Goal: Information Seeking & Learning: Learn about a topic

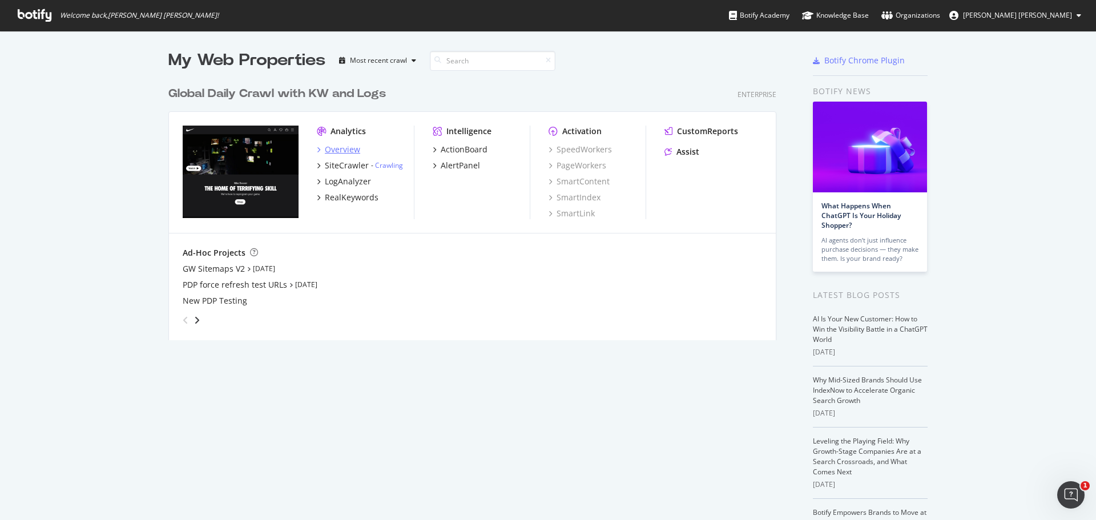
click at [337, 149] on div "Overview" at bounding box center [342, 149] width 35 height 11
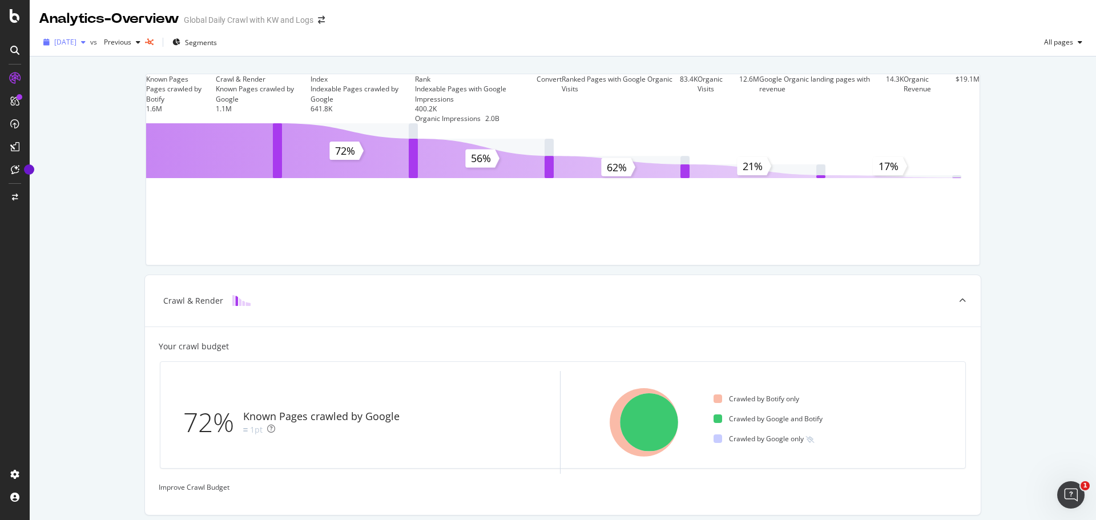
click at [76, 42] on span "[DATE]" at bounding box center [65, 42] width 22 height 10
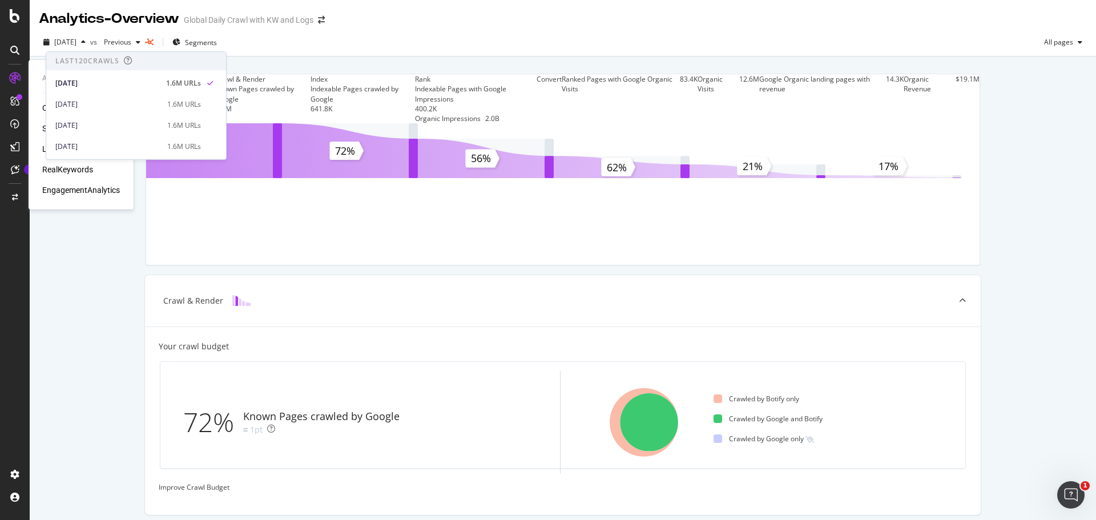
click at [57, 165] on div "RealKeywords" at bounding box center [67, 169] width 51 height 11
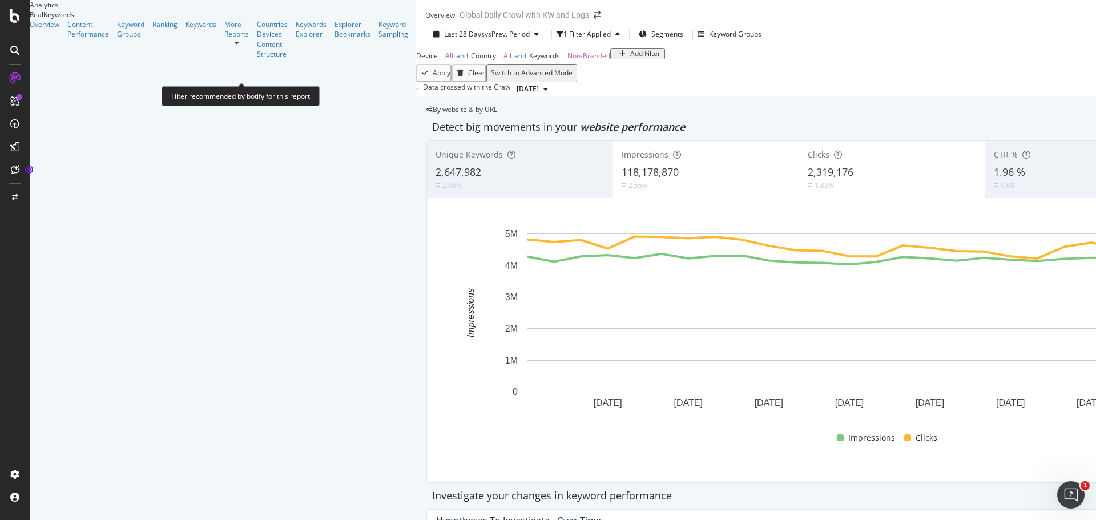
click at [567, 60] on span "Non-Branded" at bounding box center [588, 56] width 43 height 10
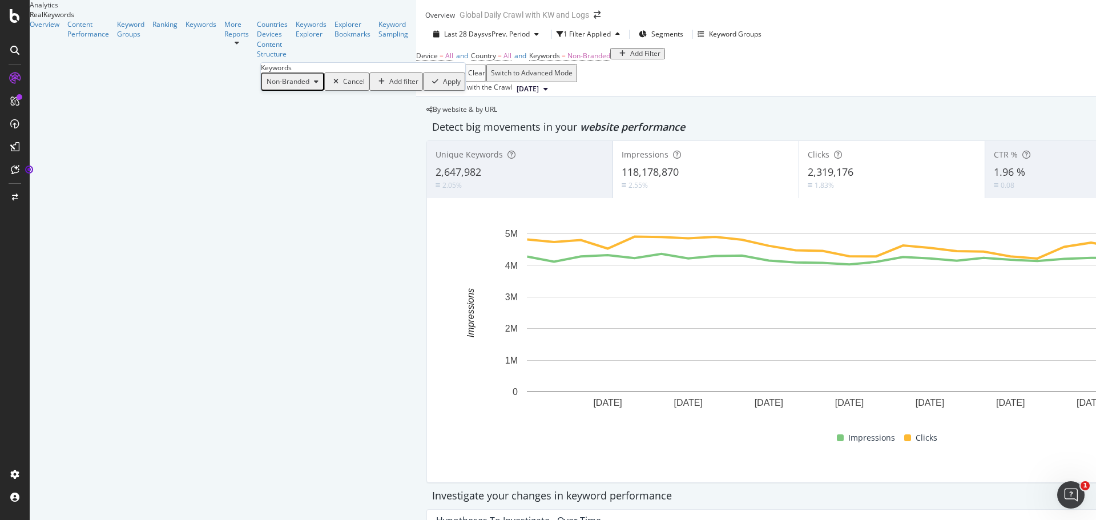
click at [317, 85] on div "button" at bounding box center [316, 81] width 14 height 7
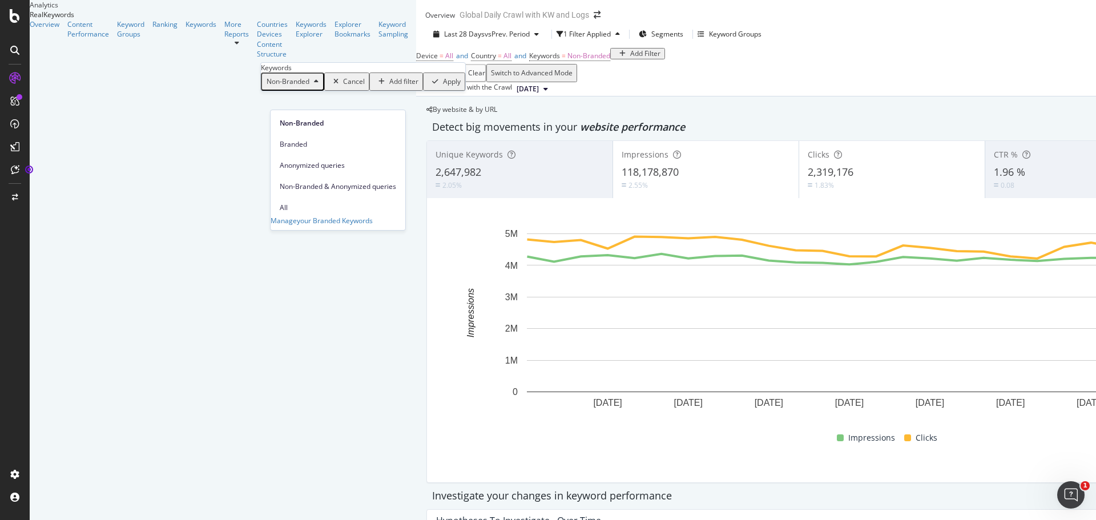
click at [300, 203] on span "All" at bounding box center [338, 208] width 116 height 10
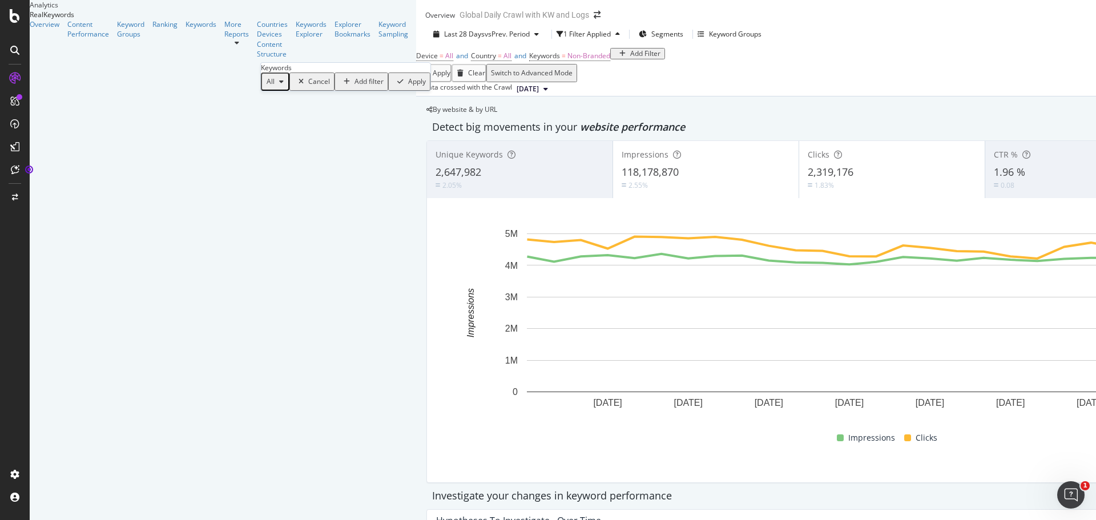
click at [408, 86] on div "Apply" at bounding box center [417, 82] width 18 height 8
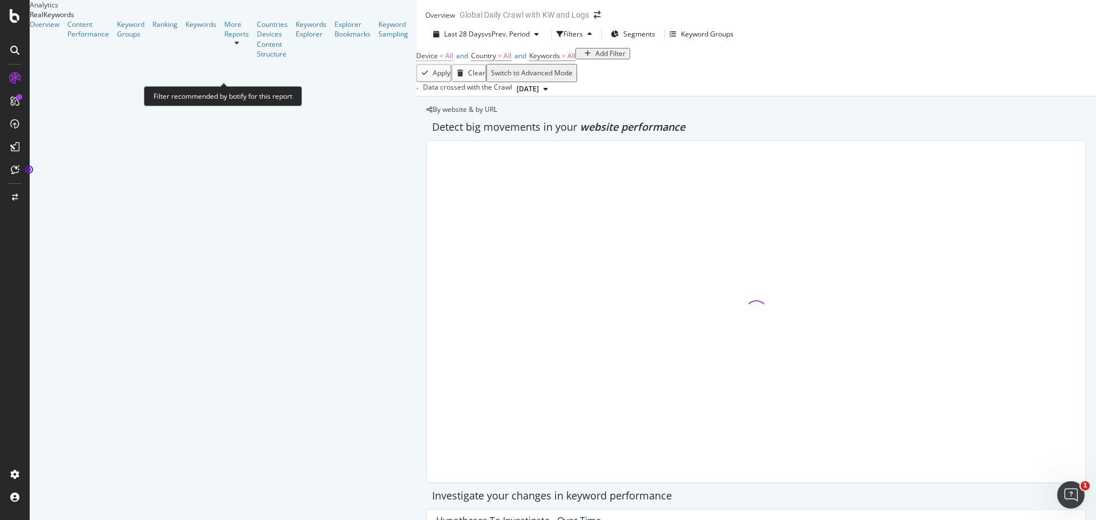
click at [445, 60] on span "All" at bounding box center [449, 56] width 8 height 10
click at [416, 64] on div "Device = All and Country = All and Keywords = All Add Filter" at bounding box center [756, 56] width 680 height 16
click at [503, 60] on span "All" at bounding box center [507, 56] width 8 height 10
click at [217, 86] on icon at bounding box center [216, 82] width 8 height 7
click at [231, 91] on div "All" at bounding box center [215, 81] width 33 height 18
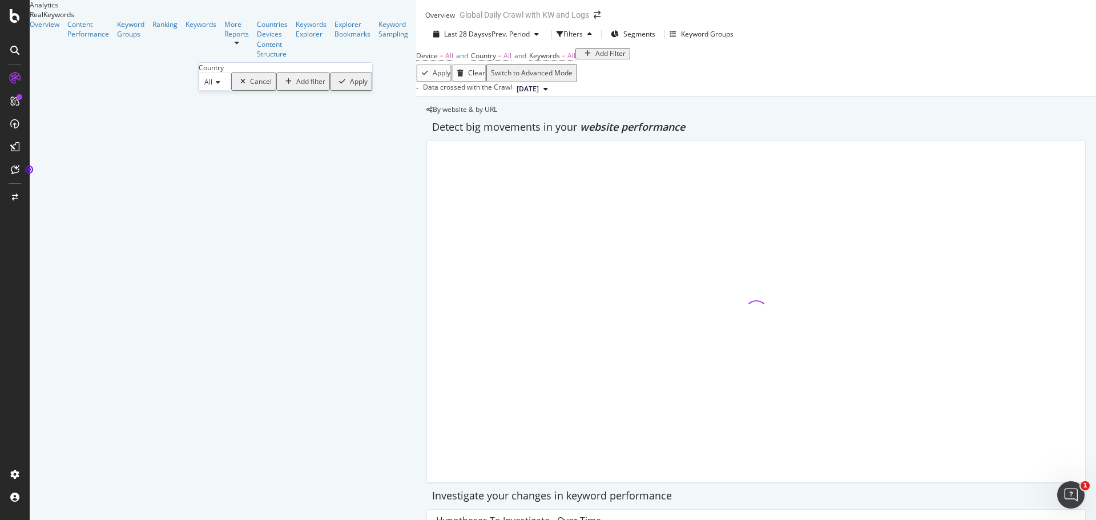
click at [416, 64] on div "Device = All and Country = All and Keywords = All Add Filter" at bounding box center [756, 56] width 680 height 16
click at [623, 39] on span "Segments" at bounding box center [639, 34] width 32 height 10
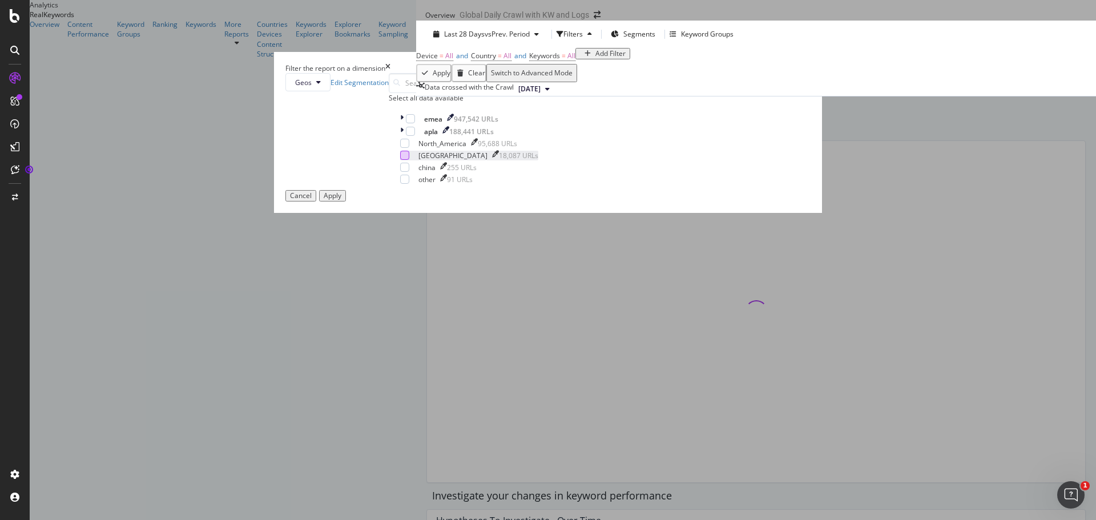
click at [409, 160] on div "modal" at bounding box center [404, 155] width 9 height 9
click at [341, 200] on div "Apply" at bounding box center [333, 196] width 18 height 8
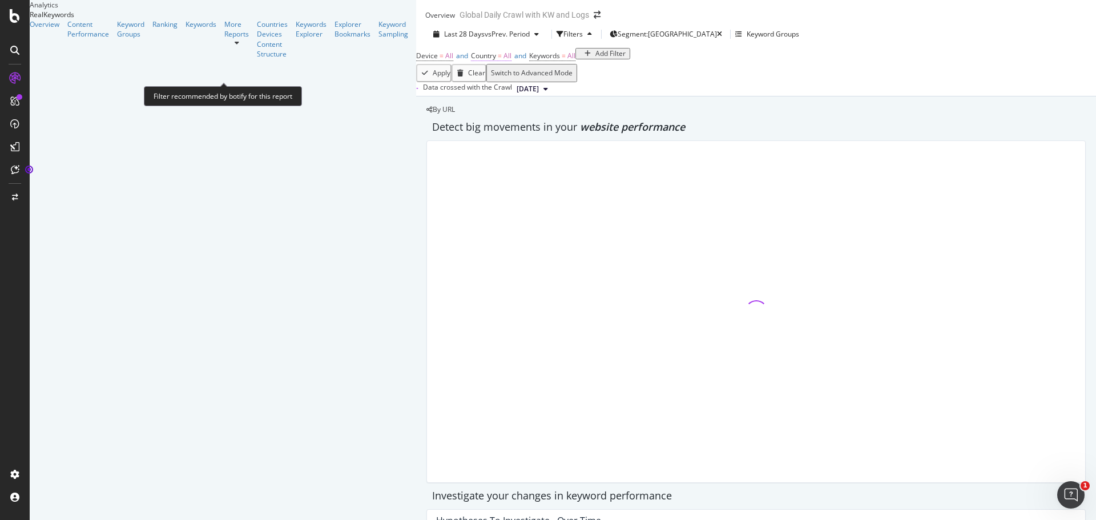
click at [503, 60] on span "All" at bounding box center [507, 56] width 8 height 10
click at [416, 64] on div "Device = All and Country = All and Keywords = All Add Filter" at bounding box center [756, 56] width 680 height 16
click at [529, 61] on span "Keywords = All" at bounding box center [552, 56] width 46 height 10
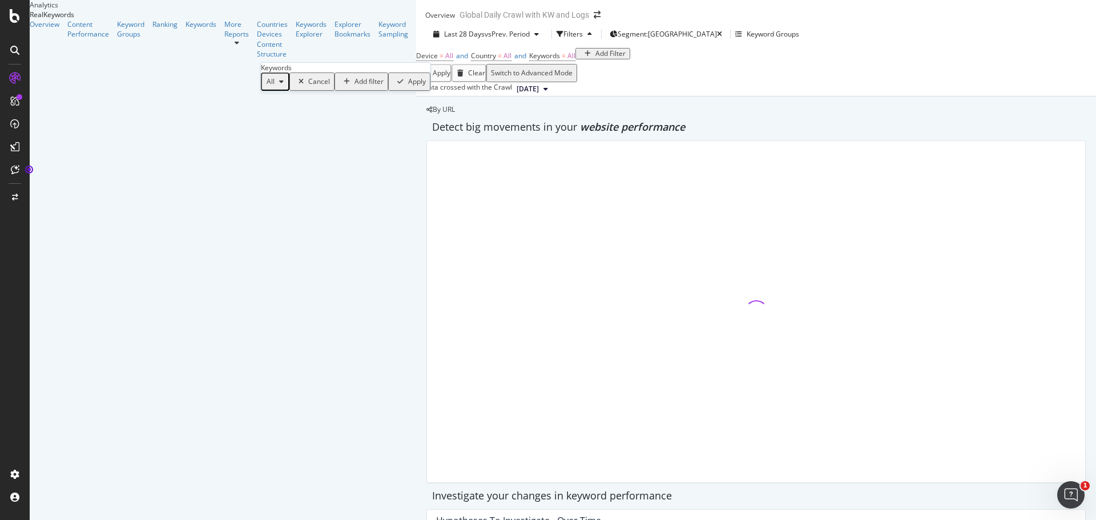
click at [449, 64] on div "Device = All and Country = All and Keywords = All Add Filter" at bounding box center [756, 56] width 680 height 16
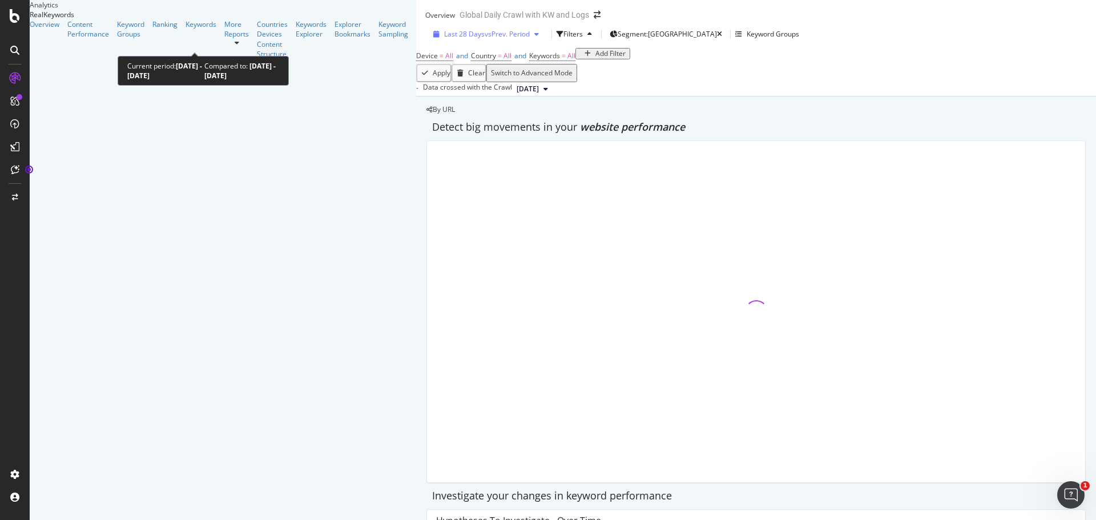
click at [485, 39] on span "vs Prev. Period" at bounding box center [507, 34] width 45 height 10
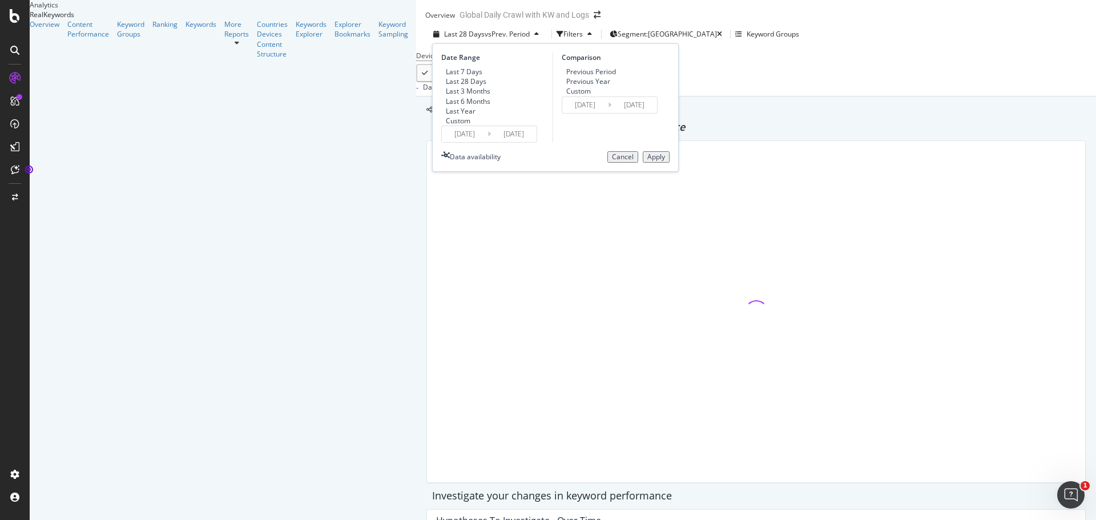
click at [489, 64] on div "Device = All and Country = All and Keywords = All Add Filter" at bounding box center [756, 56] width 680 height 16
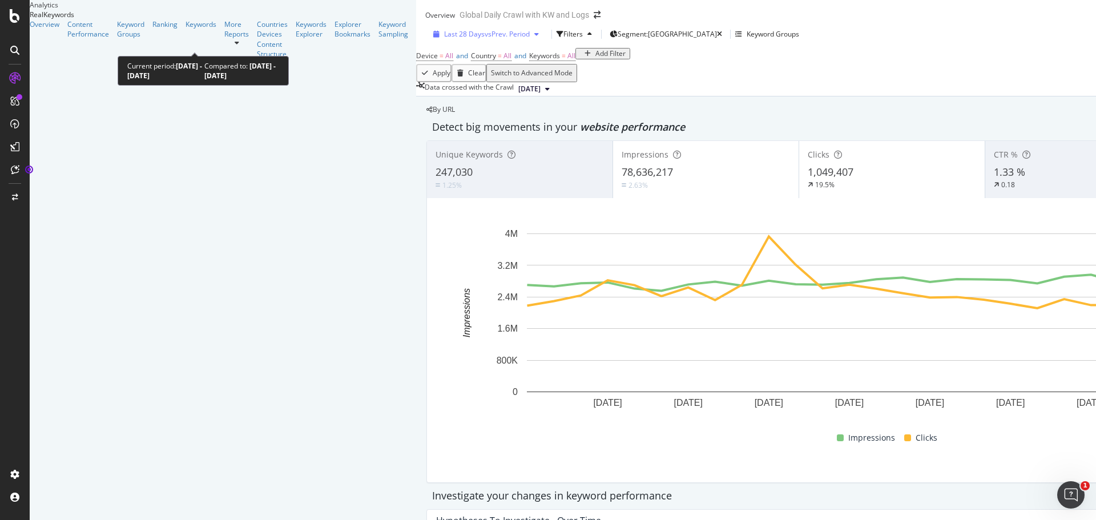
click at [485, 39] on span "vs Prev. Period" at bounding box center [507, 34] width 45 height 10
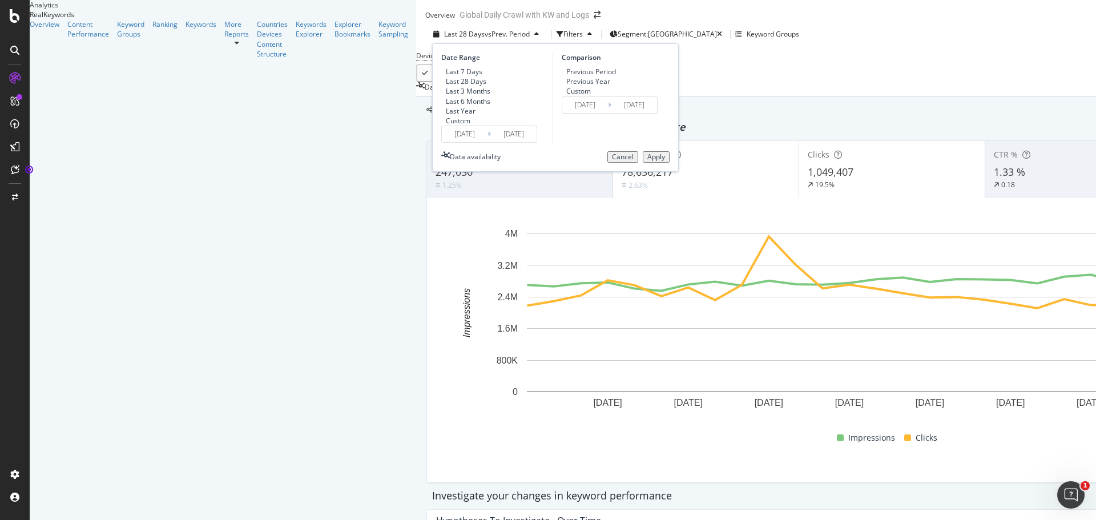
click at [446, 96] on div "Last 3 Months" at bounding box center [468, 91] width 45 height 10
type input "[DATE]"
click at [647, 161] on div "Apply" at bounding box center [656, 157] width 18 height 8
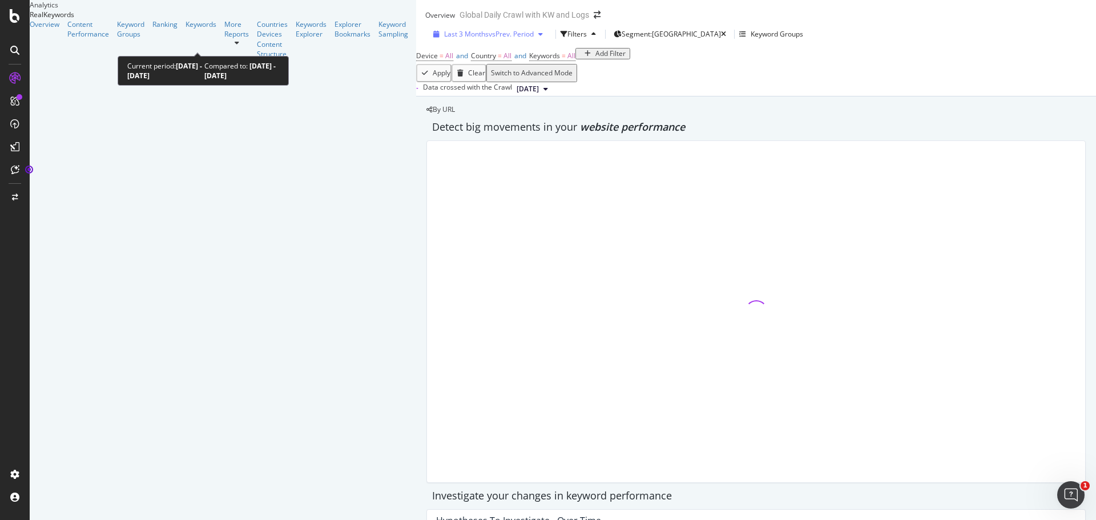
click at [489, 39] on span "vs Prev. Period" at bounding box center [511, 34] width 45 height 10
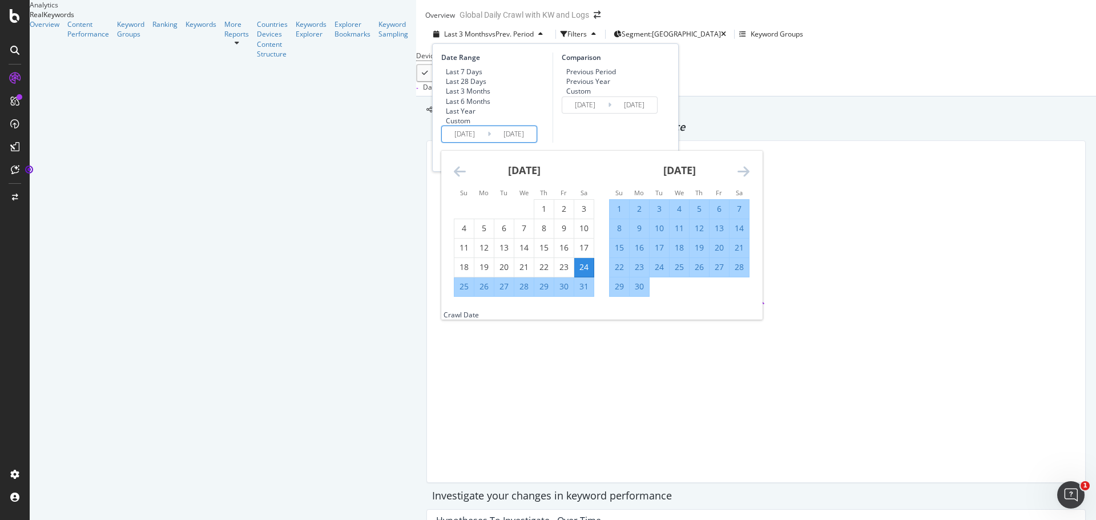
click at [442, 142] on input "[DATE]" at bounding box center [465, 134] width 46 height 16
click at [737, 178] on icon "Move forward to switch to the next month." at bounding box center [743, 171] width 12 height 14
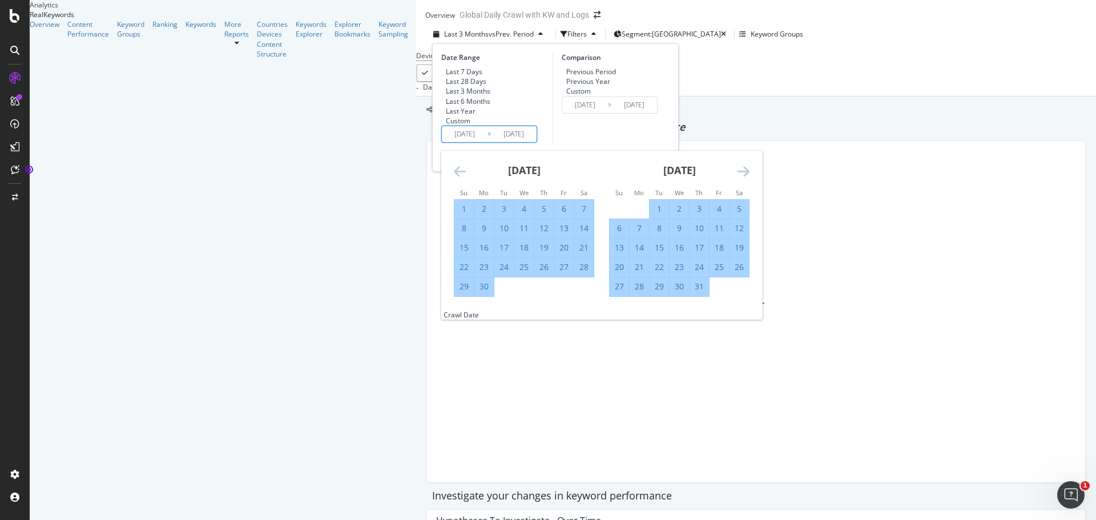
click at [737, 178] on icon "Move forward to switch to the next month." at bounding box center [743, 171] width 12 height 14
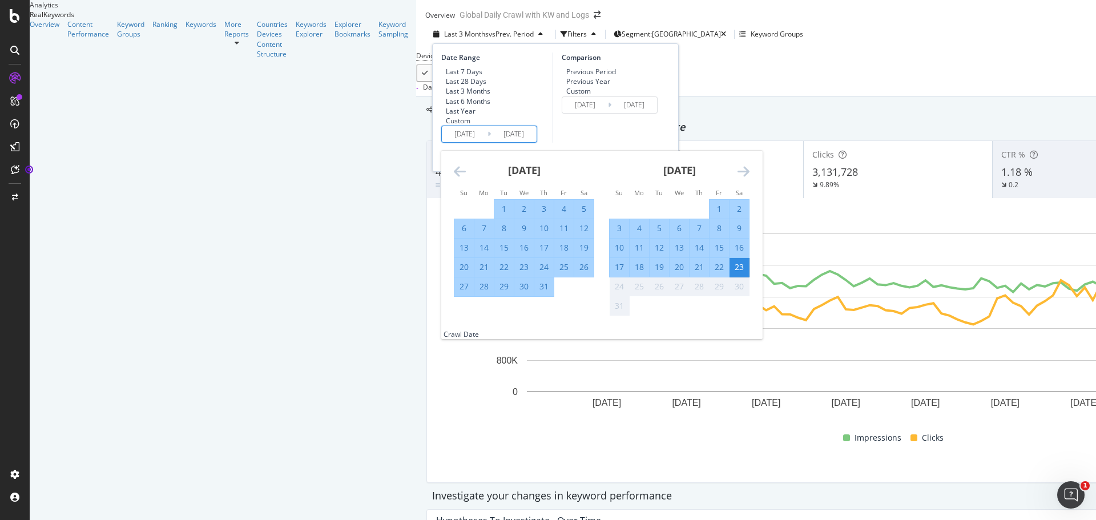
click at [454, 253] on div "13" at bounding box center [463, 247] width 19 height 11
type input "[DATE]"
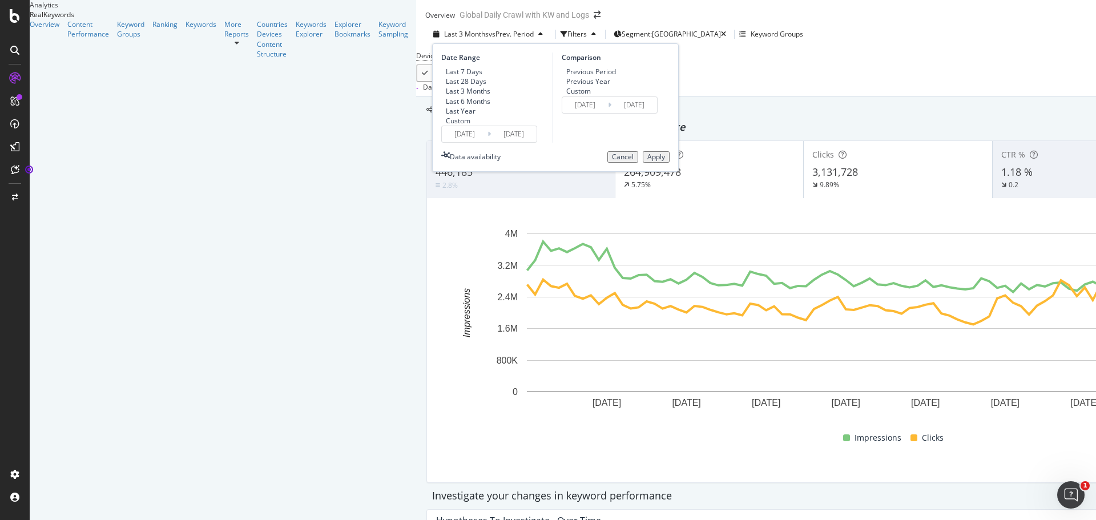
click at [552, 143] on div "Comparison Previous Period Previous Year Custom [DATE] Navigate forward to inte…" at bounding box center [606, 98] width 108 height 90
click at [566, 86] on div "Previous Year" at bounding box center [588, 81] width 44 height 10
type input "[DATE]"
click at [647, 161] on div "Apply" at bounding box center [656, 157] width 18 height 8
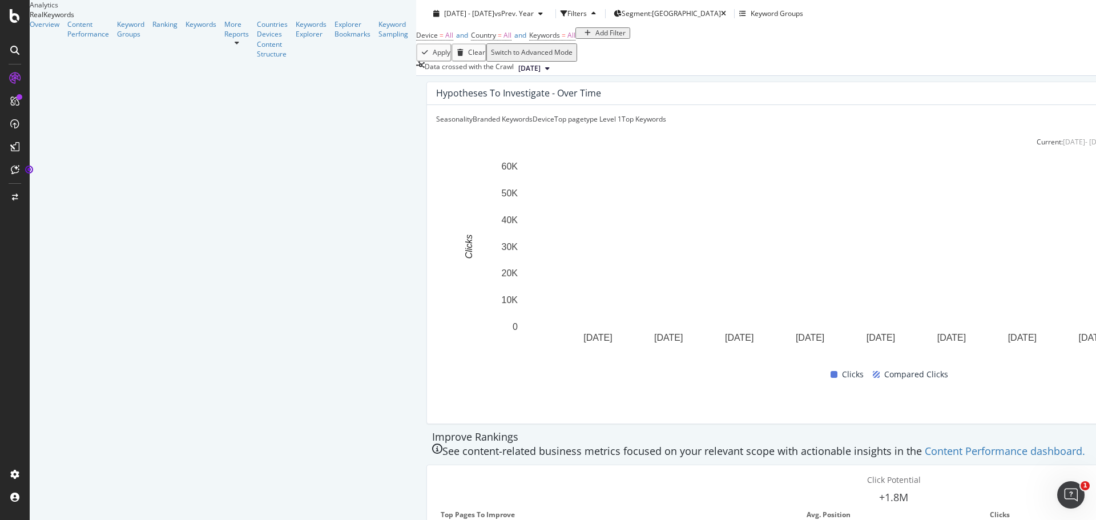
scroll to position [400, 0]
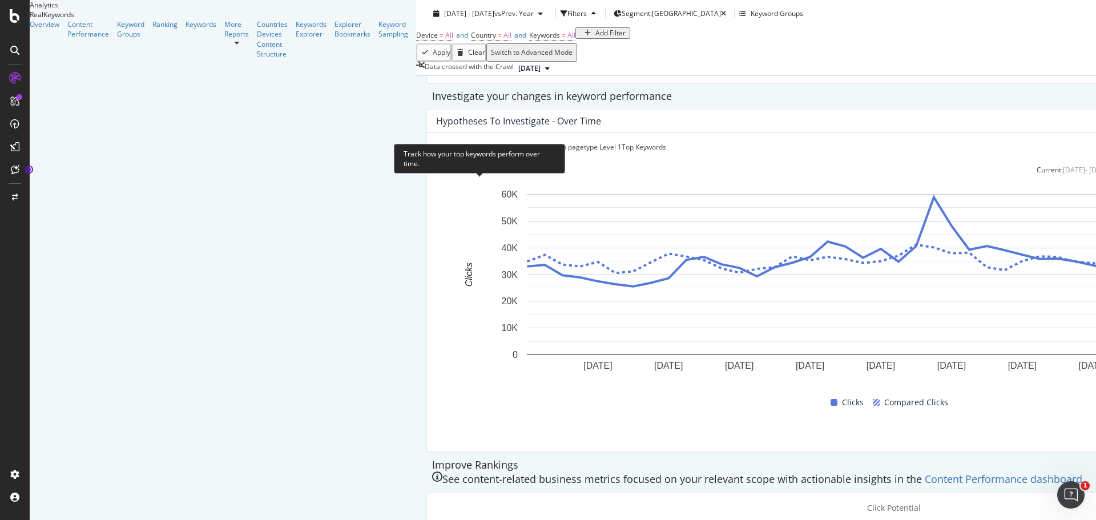
click at [622, 152] on div "Top Keywords" at bounding box center [644, 147] width 45 height 10
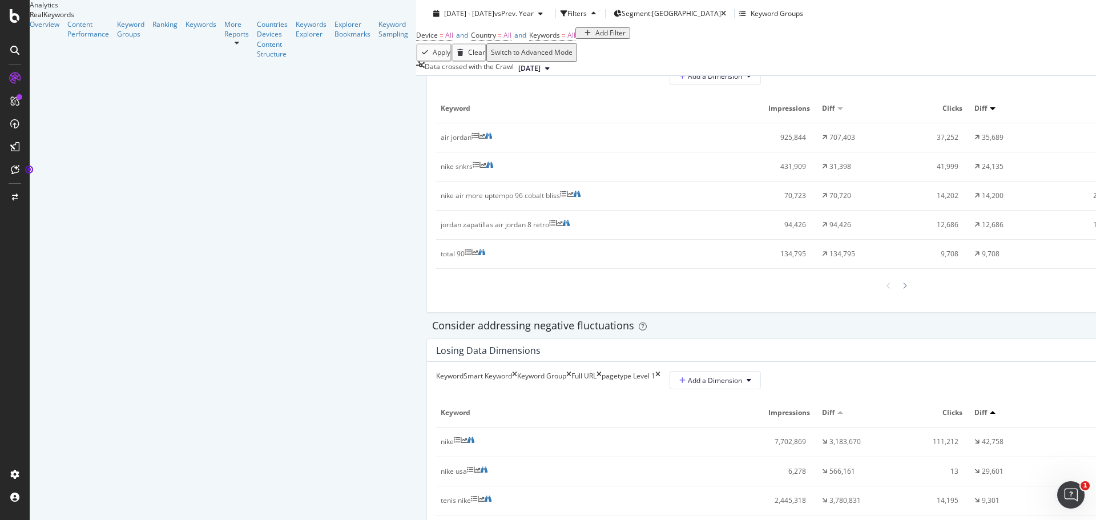
scroll to position [1027, 0]
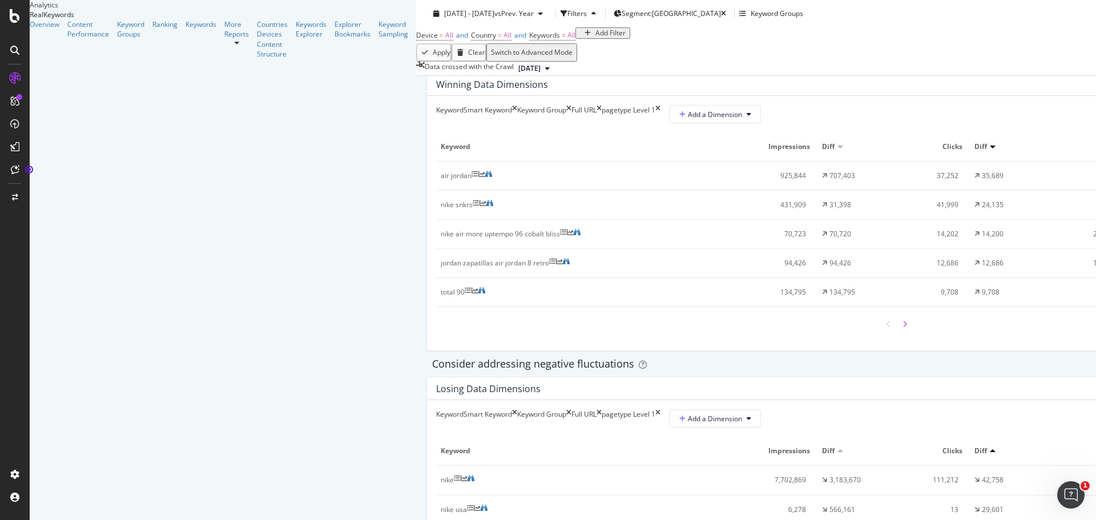
click at [899, 332] on div at bounding box center [904, 323] width 10 height 15
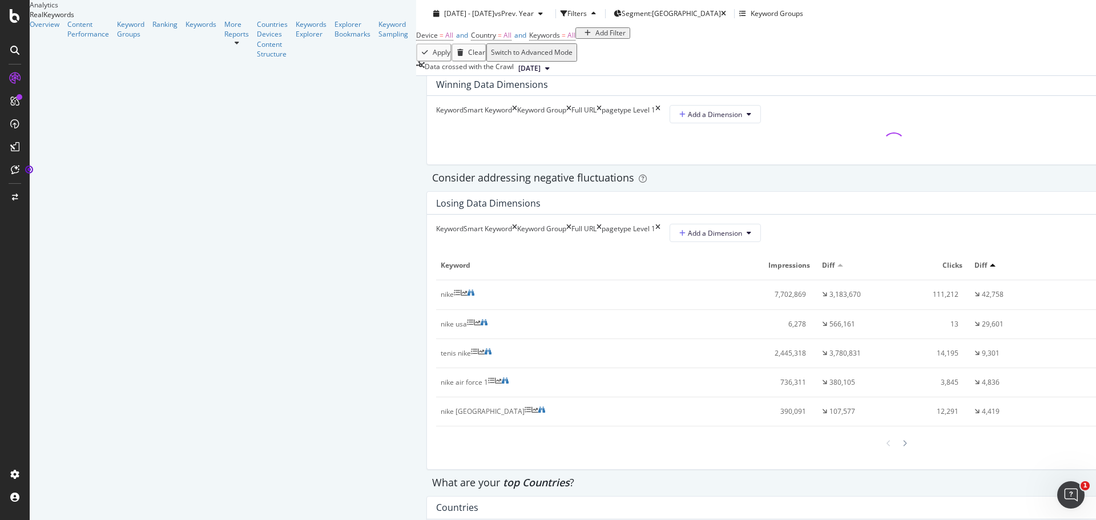
drag, startPoint x: 615, startPoint y: 372, endPoint x: 575, endPoint y: 391, distance: 43.7
click at [575, 164] on div "Keyword Smart Keyword Keyword Group Full URL pagetype Level 1 Add a Dimension" at bounding box center [893, 130] width 933 height 68
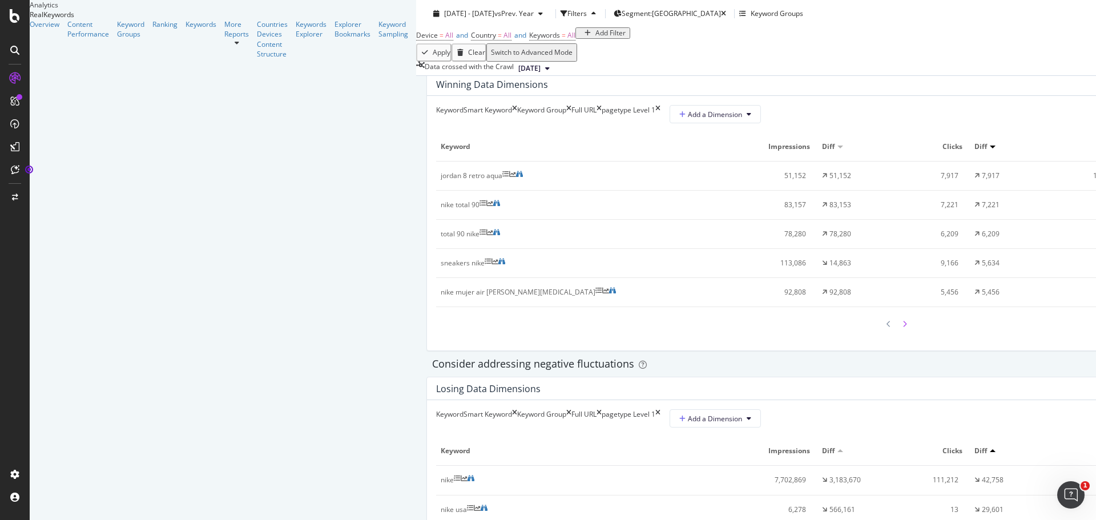
click at [902, 328] on icon at bounding box center [904, 324] width 5 height 7
click at [886, 328] on icon at bounding box center [888, 324] width 5 height 7
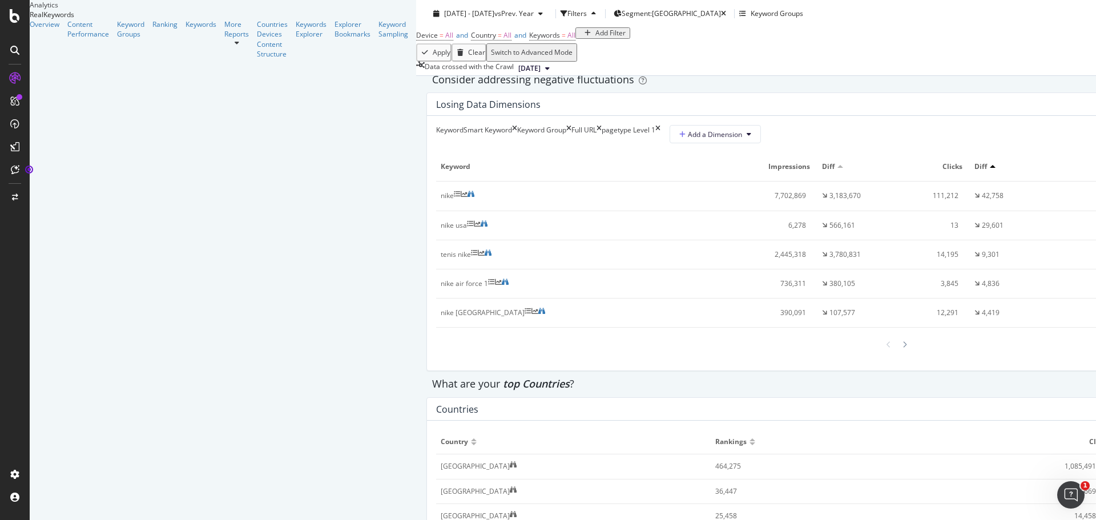
scroll to position [1313, 0]
click at [902, 347] on icon at bounding box center [904, 343] width 5 height 7
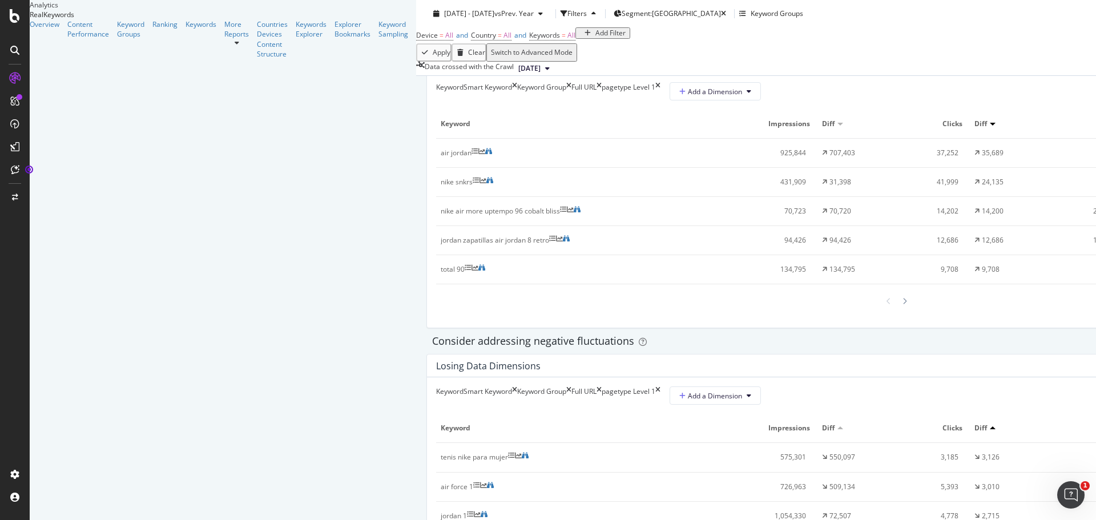
scroll to position [993, 0]
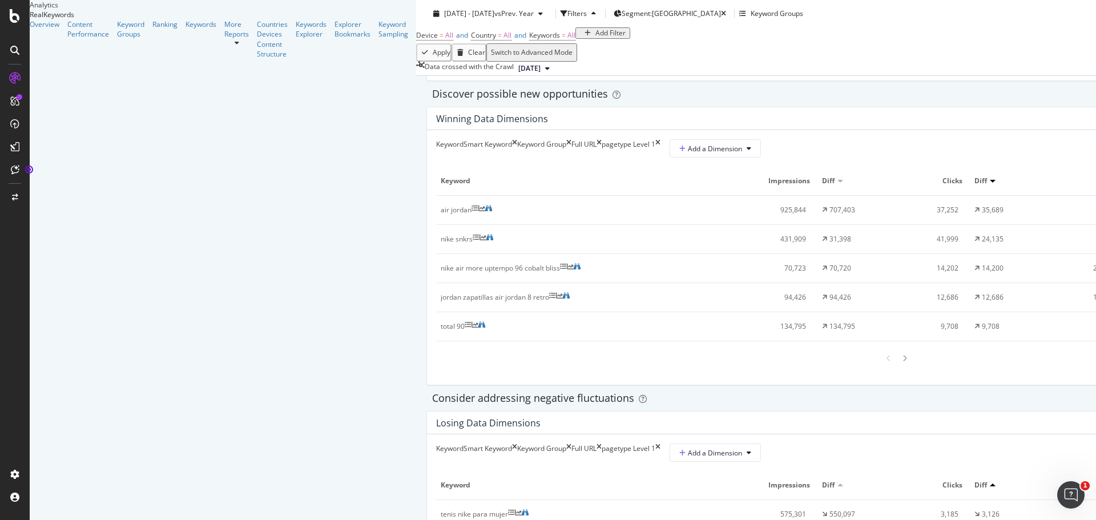
click at [463, 158] on div "Smart Keyword" at bounding box center [490, 148] width 54 height 18
click at [517, 158] on div "Keyword Group" at bounding box center [541, 148] width 49 height 18
click at [571, 158] on div "Full URL" at bounding box center [583, 148] width 25 height 18
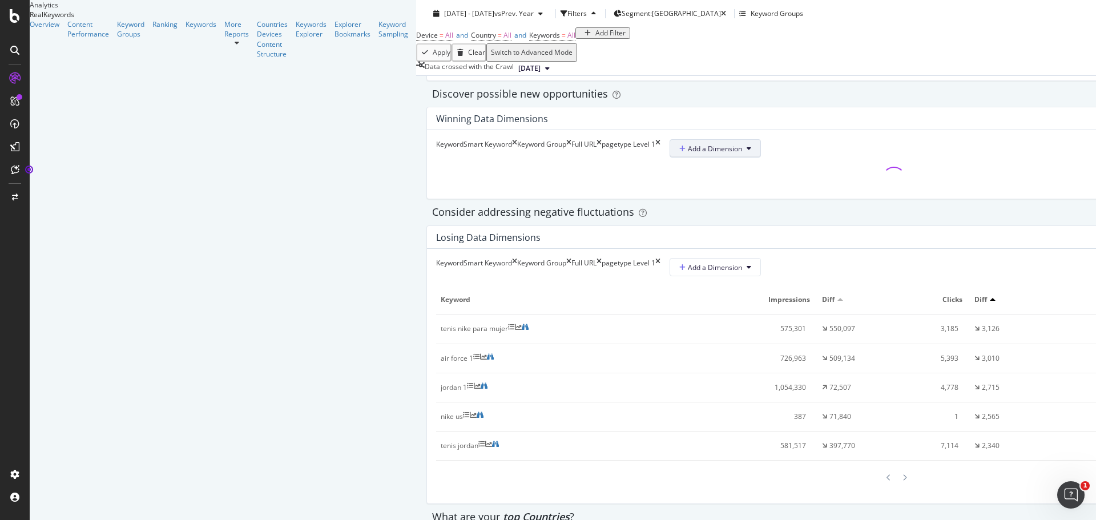
click at [679, 154] on span "Add a Dimension" at bounding box center [710, 149] width 63 height 10
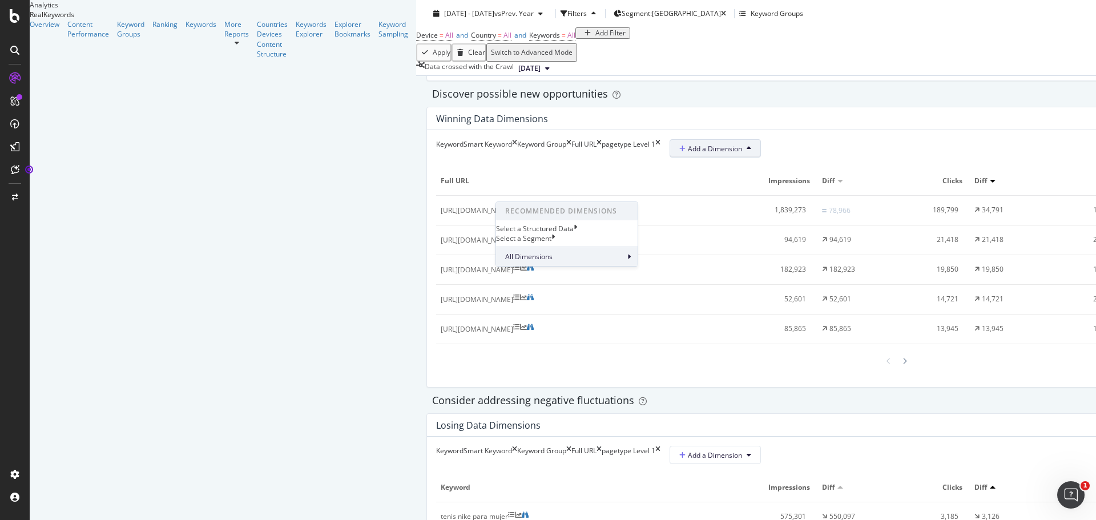
click at [627, 266] on div "All Dimensions" at bounding box center [567, 256] width 142 height 19
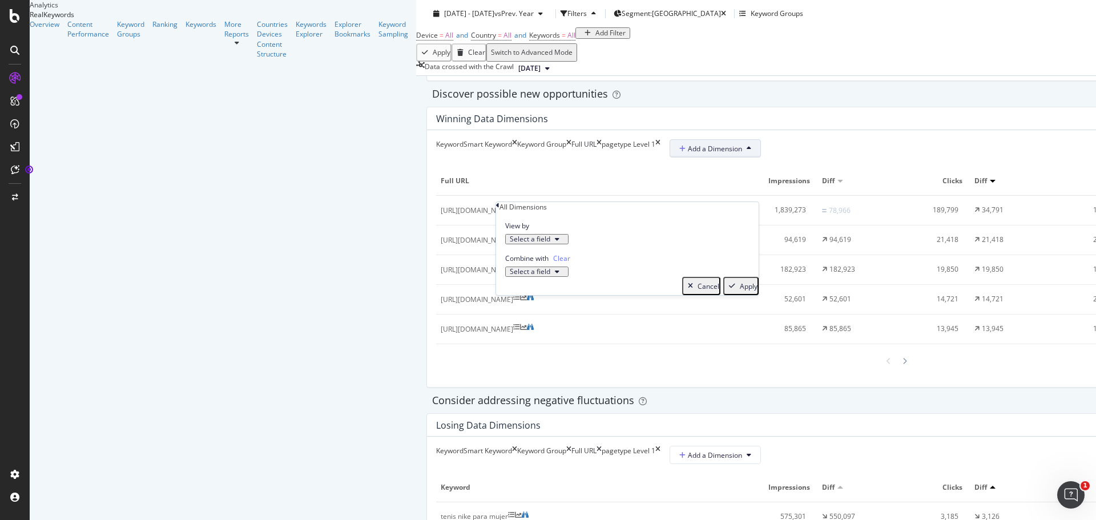
click at [559, 243] on icon "button" at bounding box center [557, 239] width 5 height 7
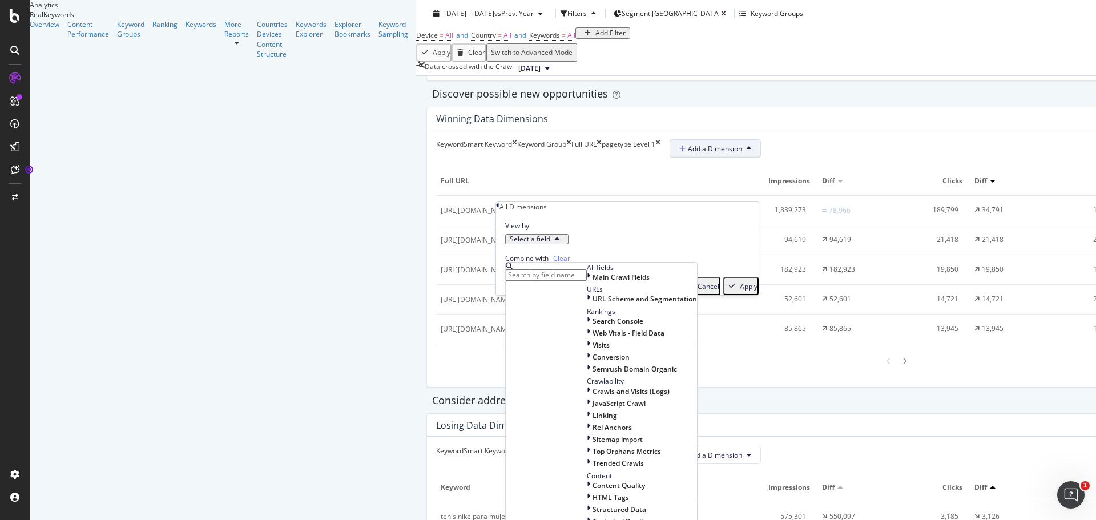
click at [559, 243] on icon "button" at bounding box center [557, 239] width 5 height 7
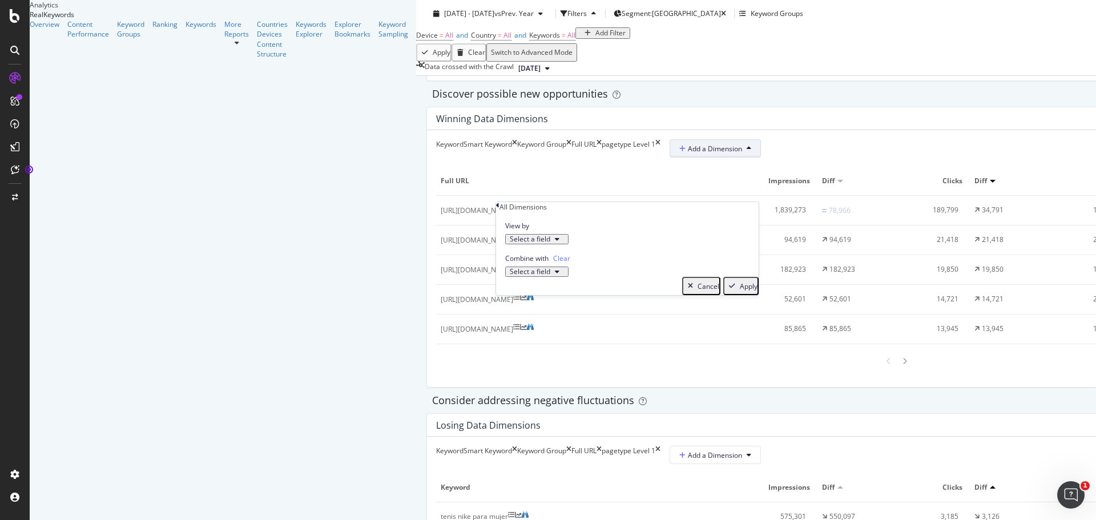
click at [564, 275] on div "Select a field" at bounding box center [537, 271] width 54 height 7
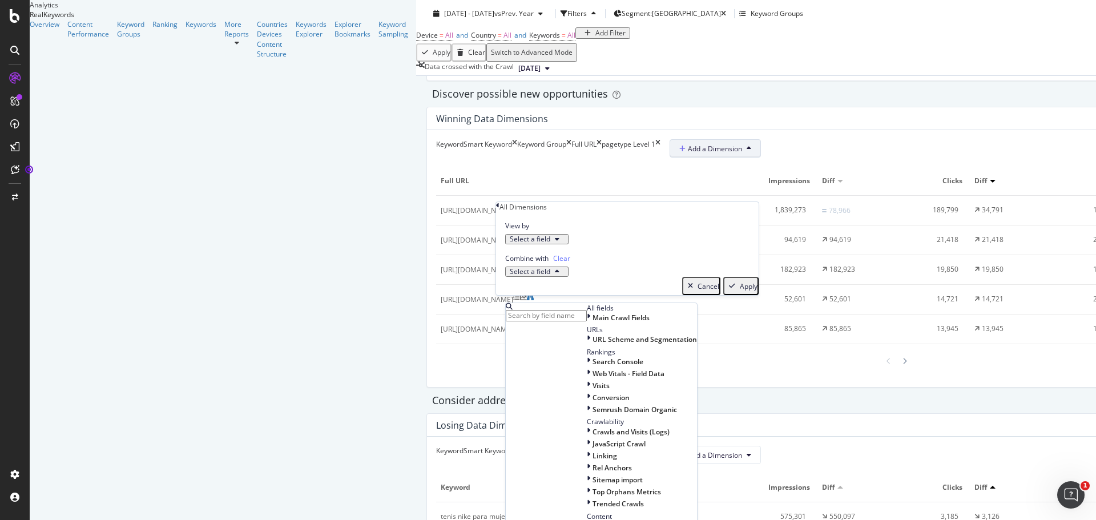
click at [564, 275] on div "Select a field" at bounding box center [537, 271] width 54 height 7
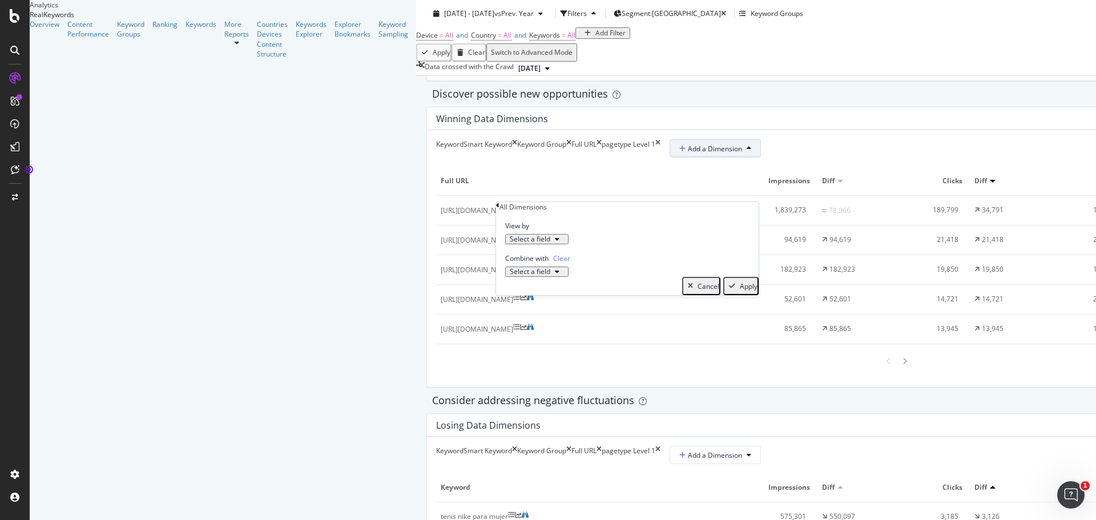
click at [699, 290] on div "Cancel" at bounding box center [708, 287] width 22 height 8
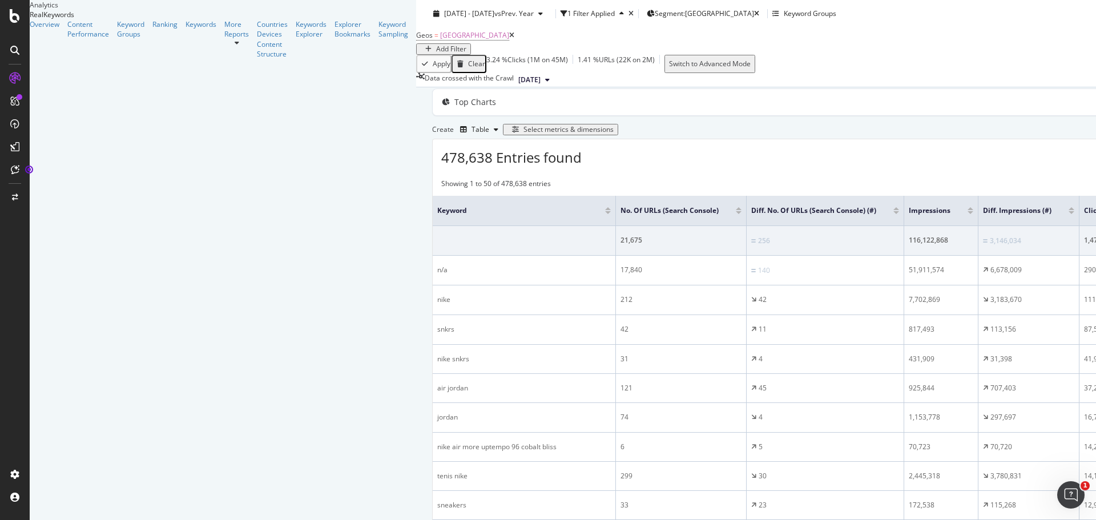
scroll to position [57, 0]
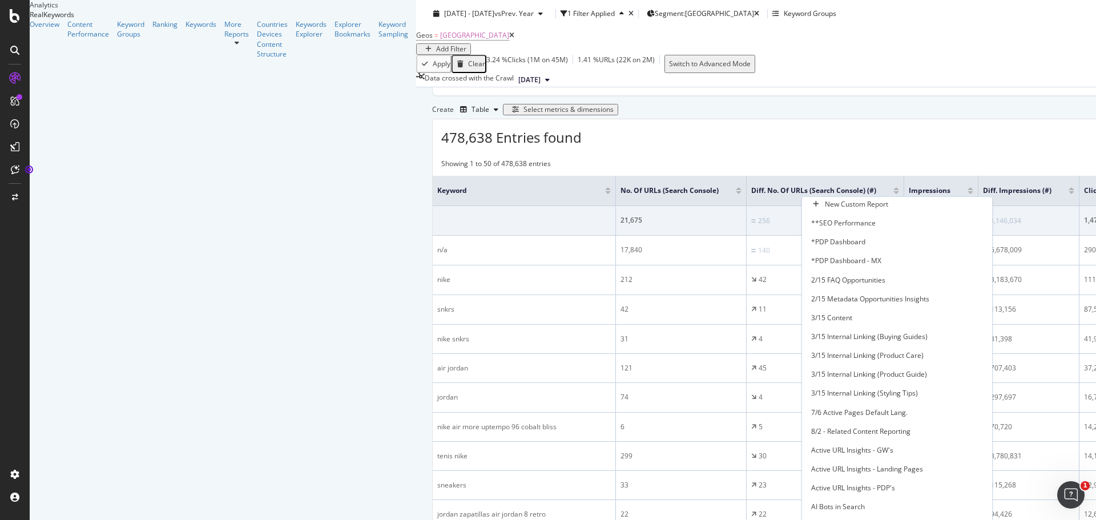
click at [858, 147] on div "478,638 Entries found Add to Custom Report Export as CSV" at bounding box center [971, 133] width 1076 height 28
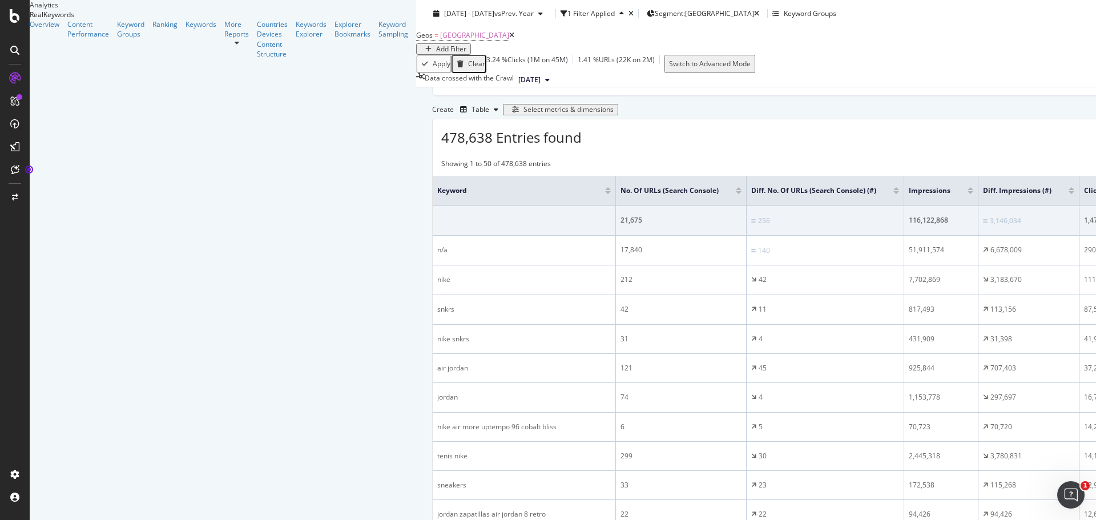
click at [614, 114] on div "Select metrics & dimensions" at bounding box center [568, 110] width 90 height 8
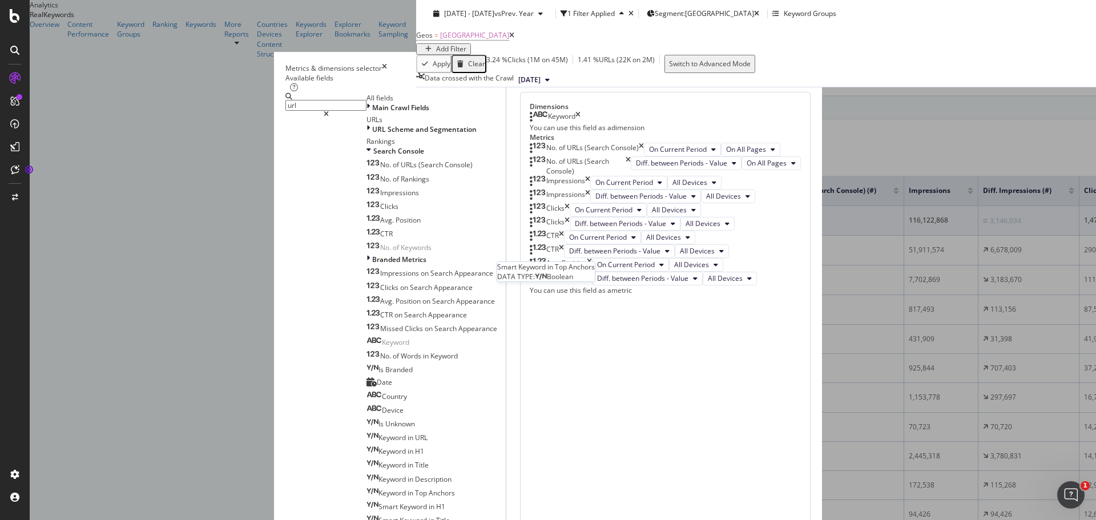
scroll to position [0, 0]
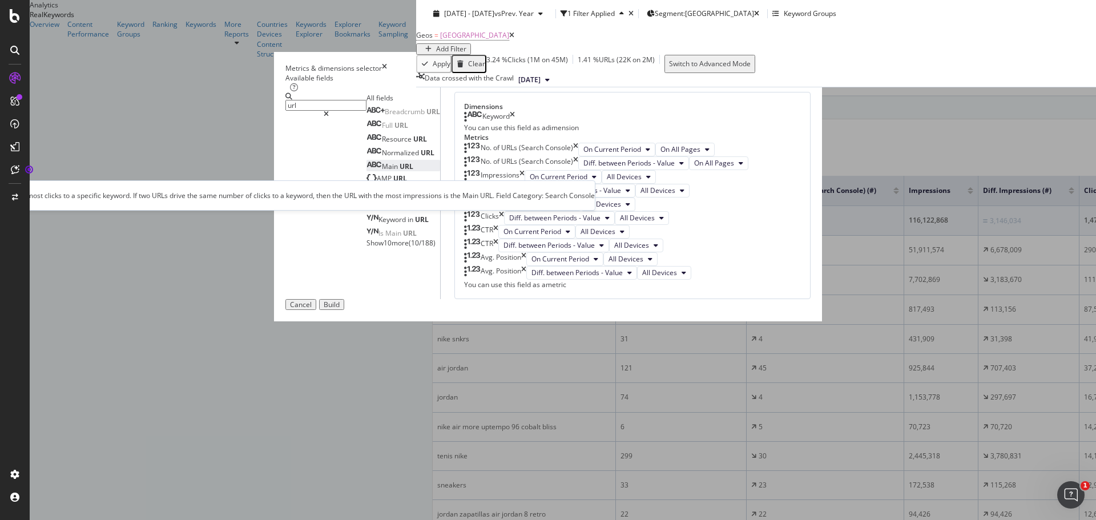
type input "url"
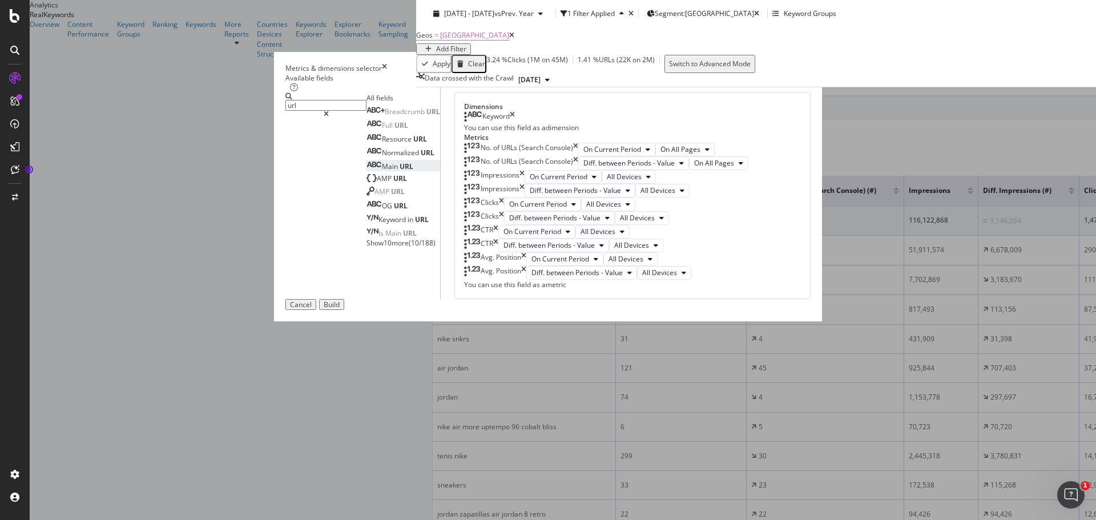
click at [400, 171] on span "URL" at bounding box center [407, 167] width 14 height 10
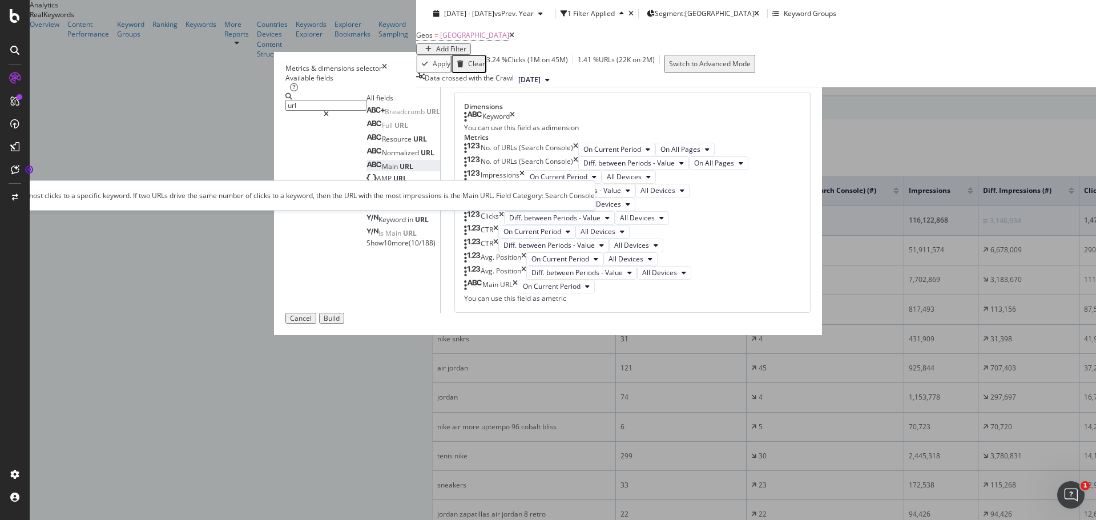
scroll to position [225, 0]
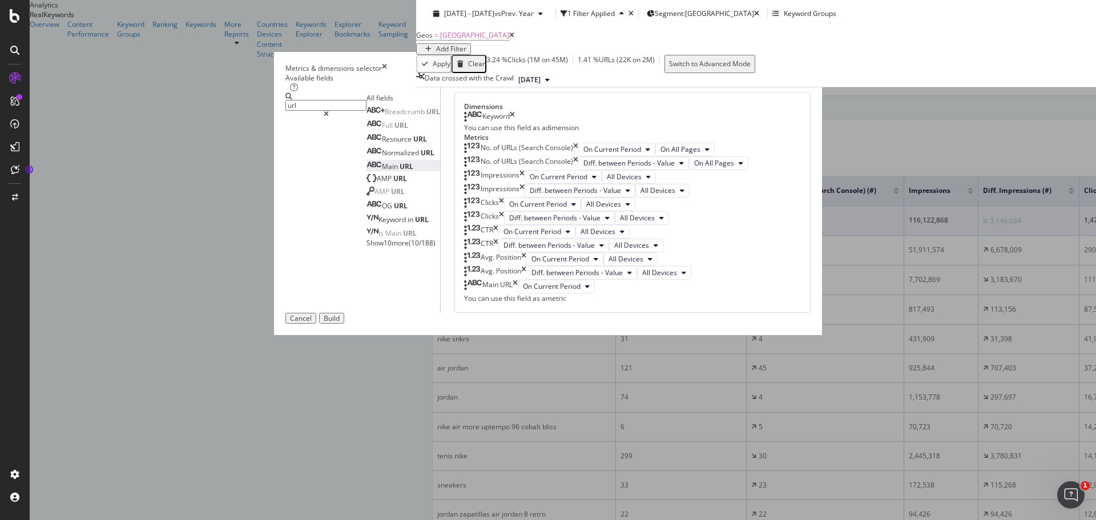
click at [344, 324] on button "Build" at bounding box center [331, 318] width 25 height 11
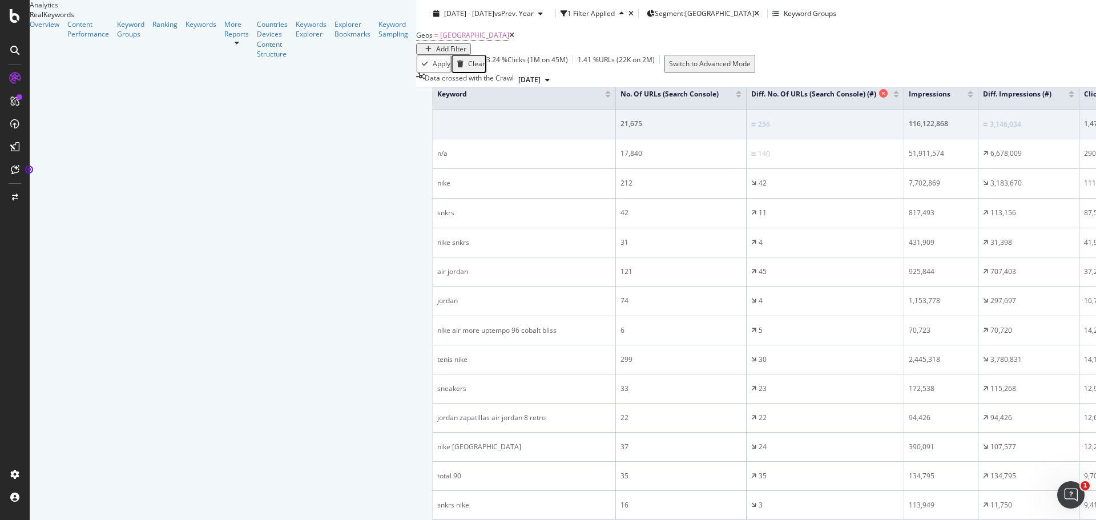
scroll to position [171, 0]
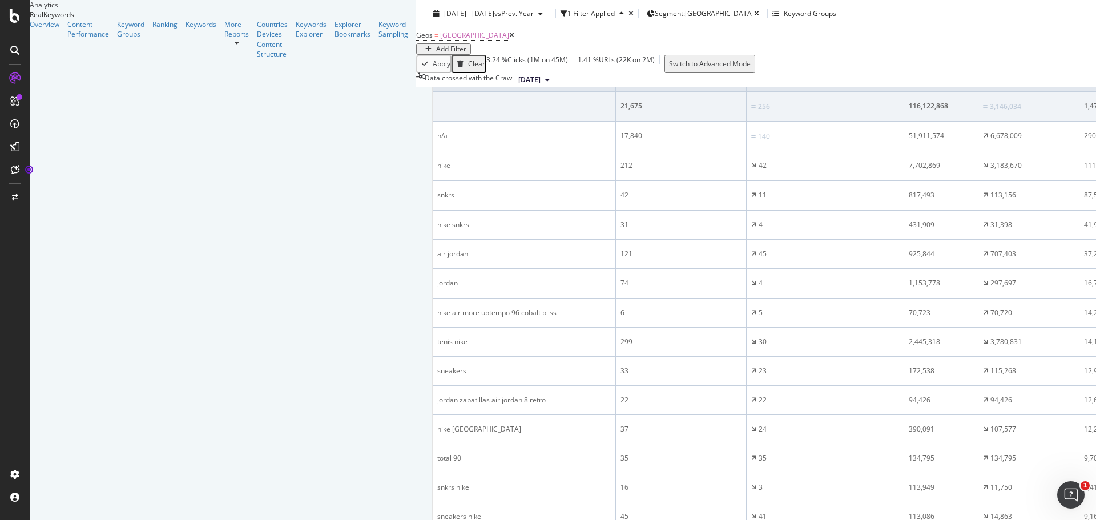
drag, startPoint x: 853, startPoint y: 378, endPoint x: 1080, endPoint y: 127, distance: 338.6
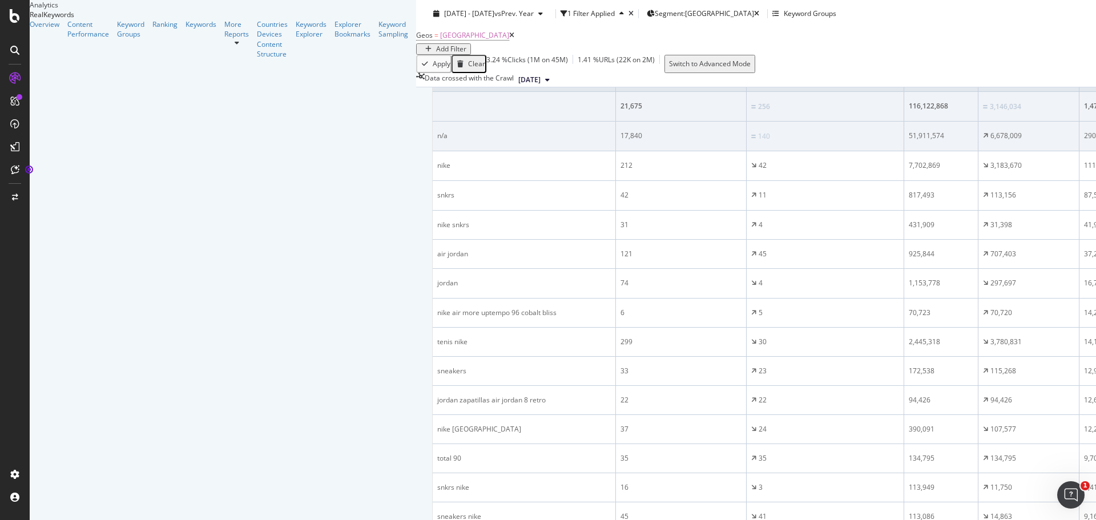
scroll to position [57, 0]
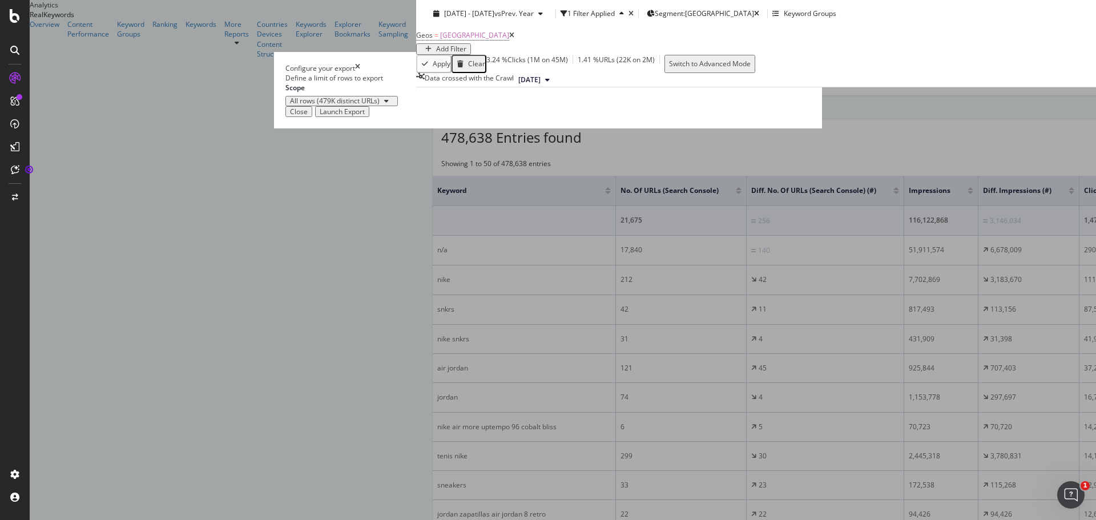
click at [393, 104] on div "All rows (479K distinct URLs)" at bounding box center [341, 101] width 103 height 7
click at [456, 312] on div "Define a limit" at bounding box center [424, 317] width 115 height 14
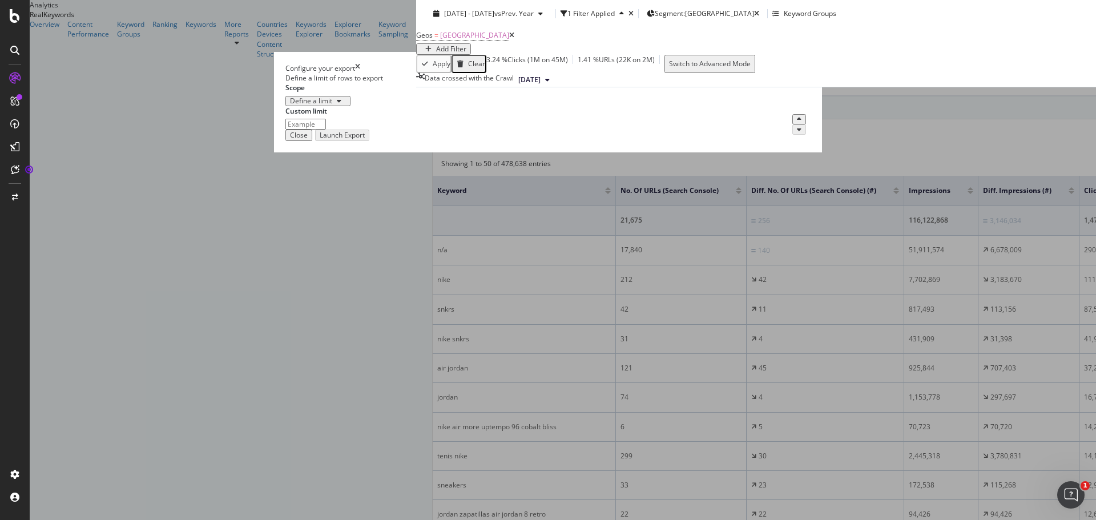
click at [326, 130] on input "modal" at bounding box center [305, 124] width 41 height 11
click at [544, 130] on div "modal" at bounding box center [547, 124] width 525 height 11
click at [332, 104] on div "Define a limit" at bounding box center [311, 101] width 42 height 7
drag, startPoint x: 589, startPoint y: 262, endPoint x: 624, endPoint y: 276, distance: 37.9
click at [590, 106] on div "Define a limit" at bounding box center [547, 101] width 525 height 10
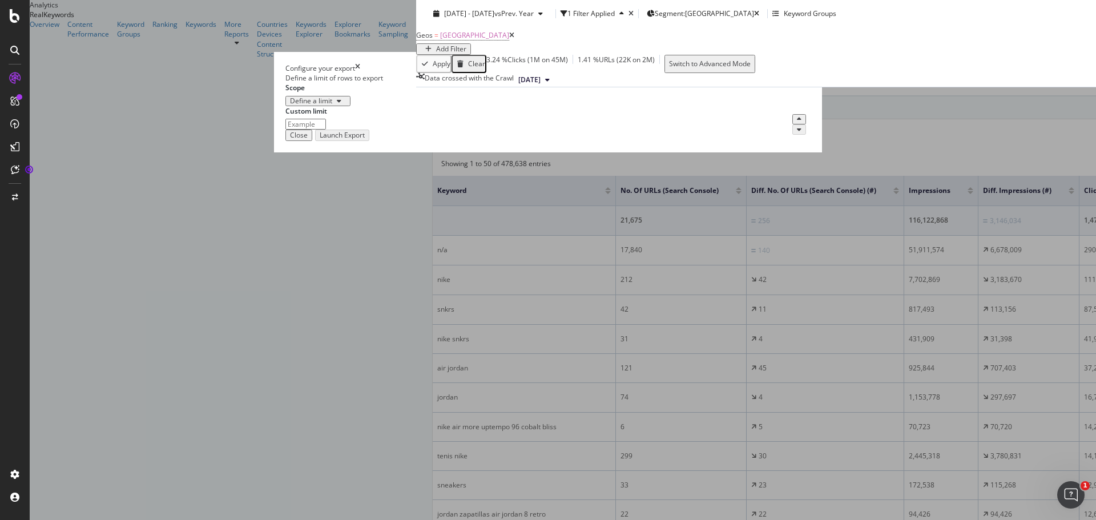
click at [305, 92] on label "Scope" at bounding box center [294, 88] width 19 height 10
click at [332, 104] on div "Define a limit" at bounding box center [311, 101] width 42 height 7
click at [416, 284] on div "All rows (479K distinct URLs)" at bounding box center [444, 284] width 90 height 10
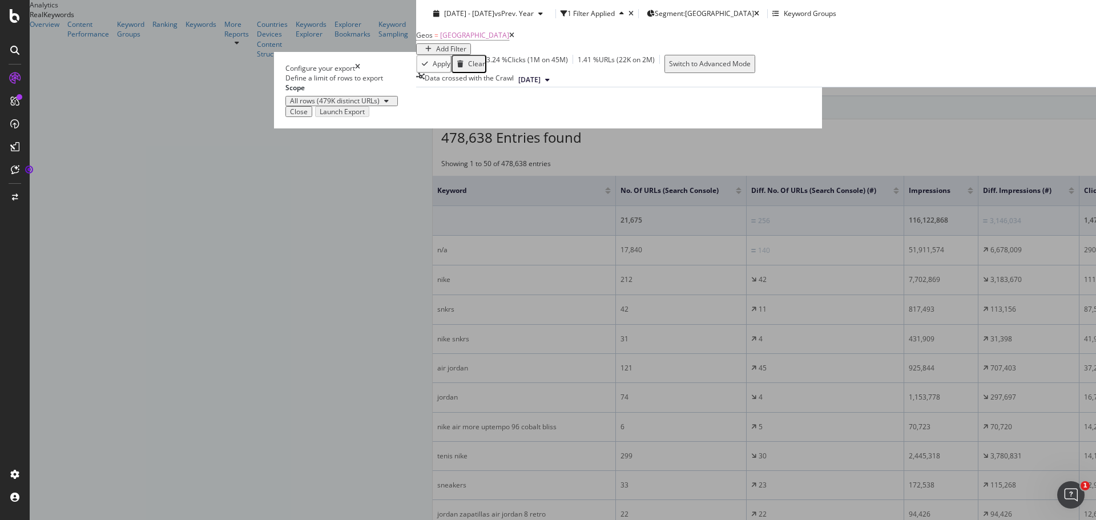
click at [308, 116] on div "Close" at bounding box center [299, 112] width 18 height 8
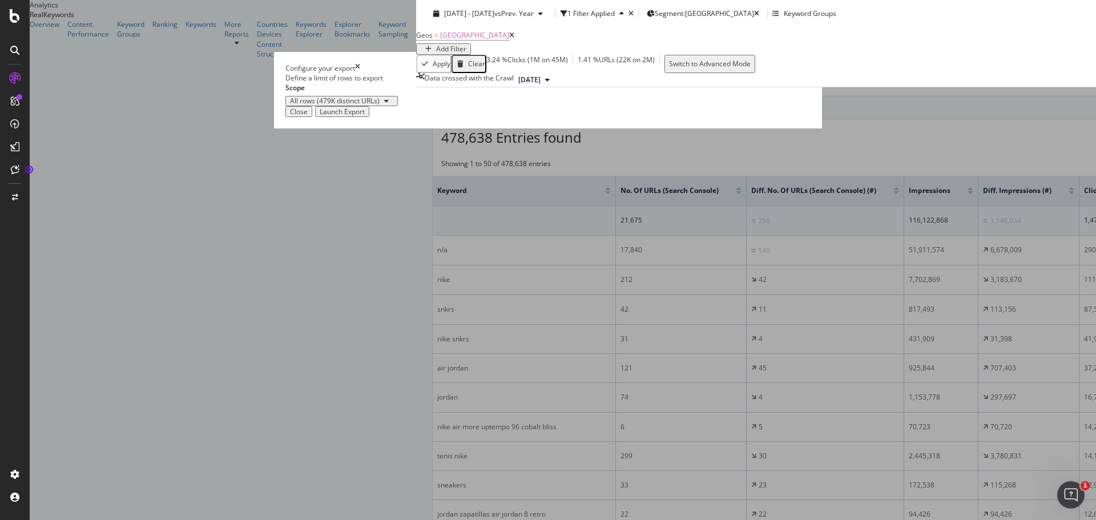
click at [365, 116] on div "Launch Export" at bounding box center [342, 112] width 45 height 8
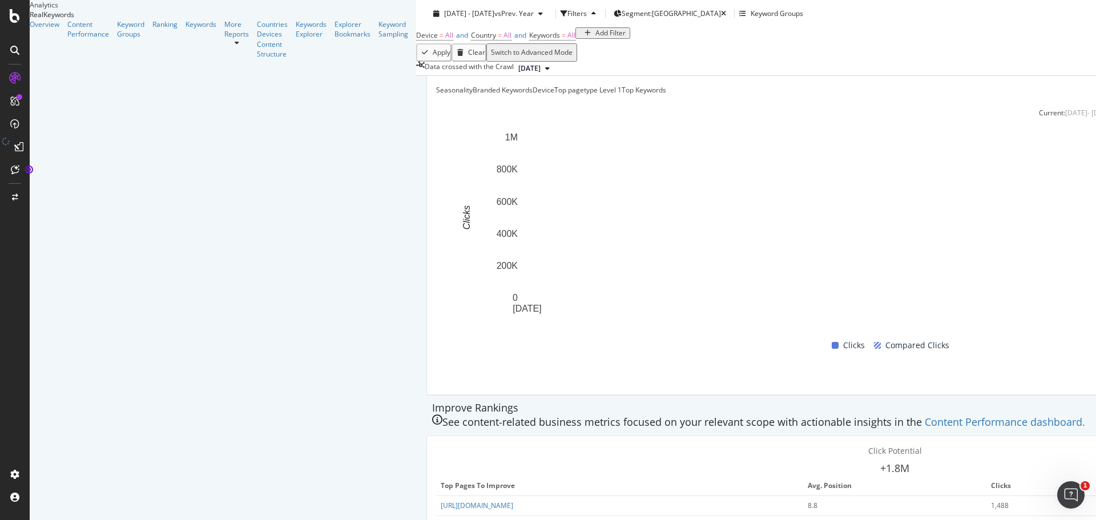
scroll to position [400, 0]
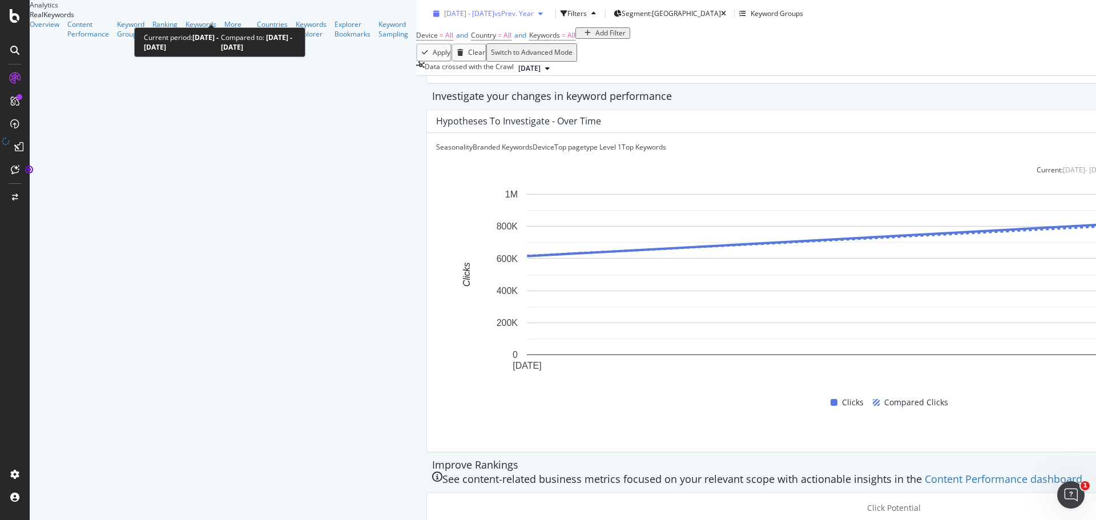
click at [494, 15] on span "vs Prev. Year" at bounding box center [513, 14] width 39 height 10
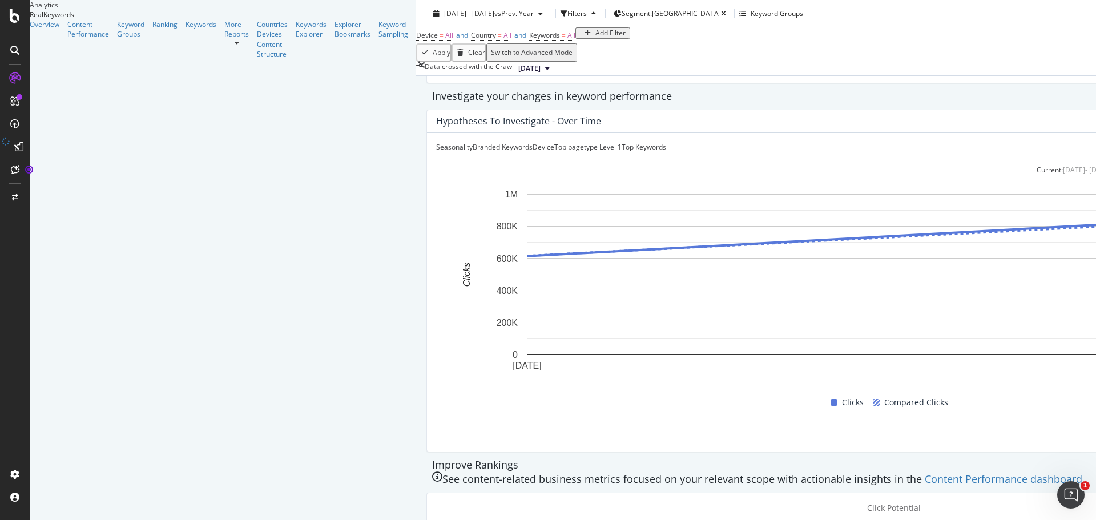
click at [578, 43] on div "Device = All and Country = All and Keywords = All Add Filter" at bounding box center [893, 35] width 955 height 16
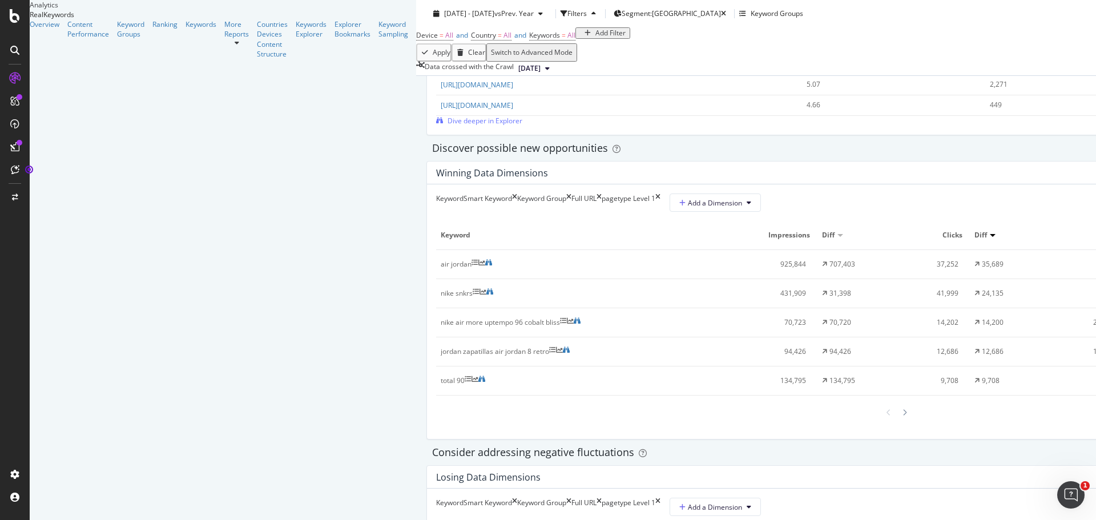
scroll to position [913, 0]
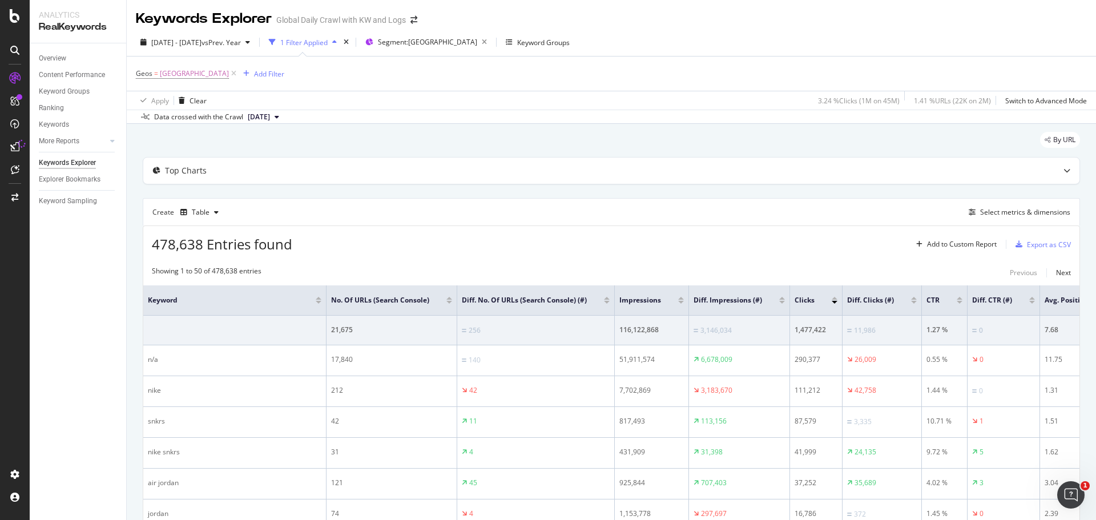
drag, startPoint x: 589, startPoint y: 195, endPoint x: 600, endPoint y: 194, distance: 11.4
click at [243, 71] on icon "button" at bounding box center [246, 73] width 6 height 7
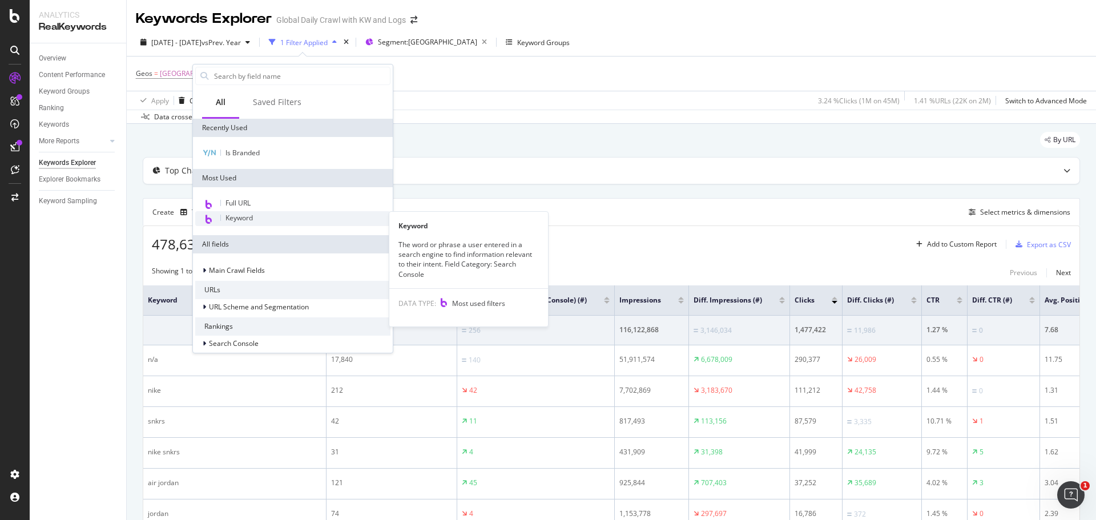
click at [249, 219] on span "Keyword" at bounding box center [238, 218] width 27 height 10
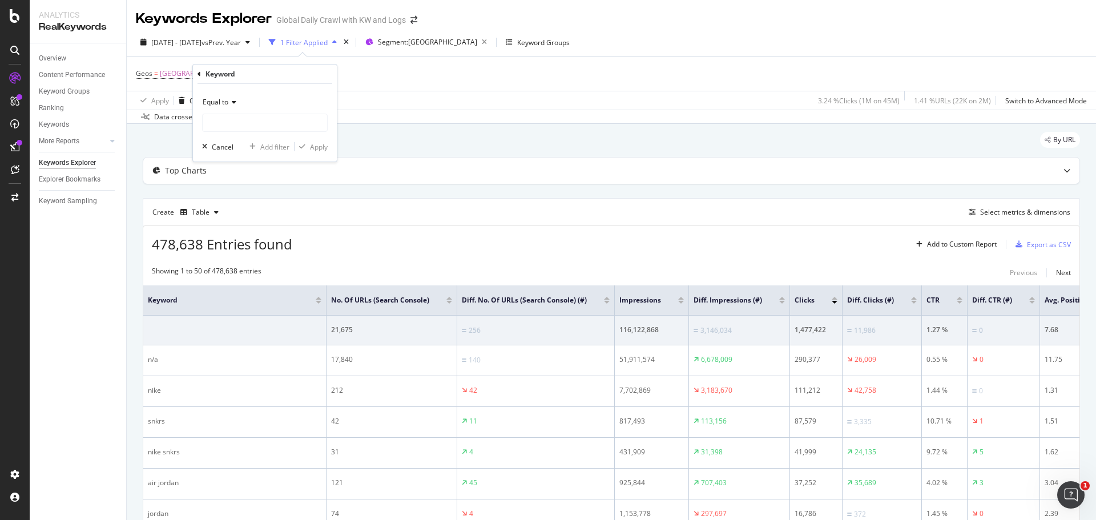
click at [228, 96] on div "Equal to" at bounding box center [265, 102] width 126 height 18
click at [254, 108] on div "Equal to" at bounding box center [265, 102] width 126 height 18
click at [203, 73] on div "Keyword" at bounding box center [264, 73] width 135 height 19
click at [199, 72] on icon at bounding box center [198, 74] width 3 height 7
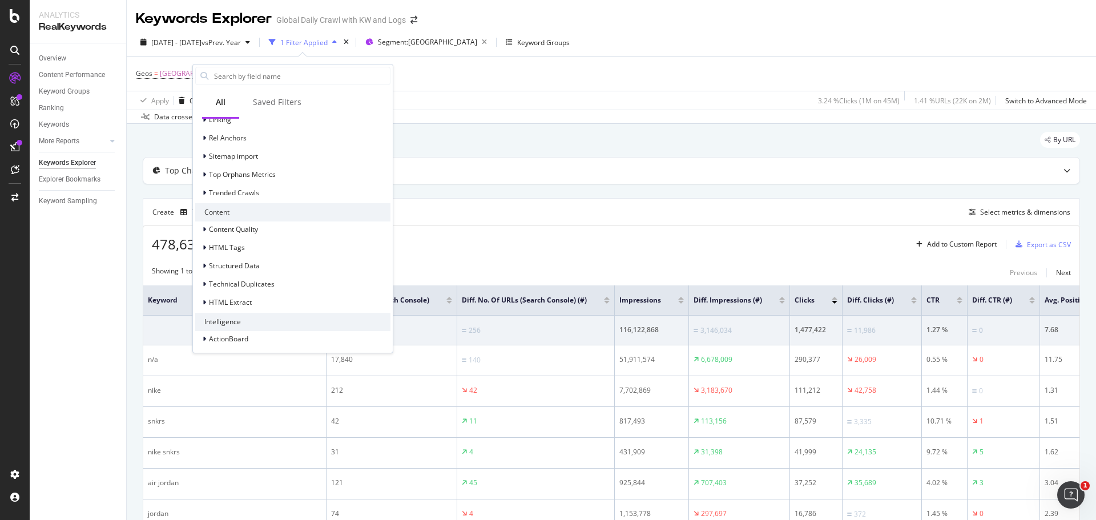
scroll to position [373, 0]
click at [267, 73] on input "text" at bounding box center [301, 75] width 177 height 17
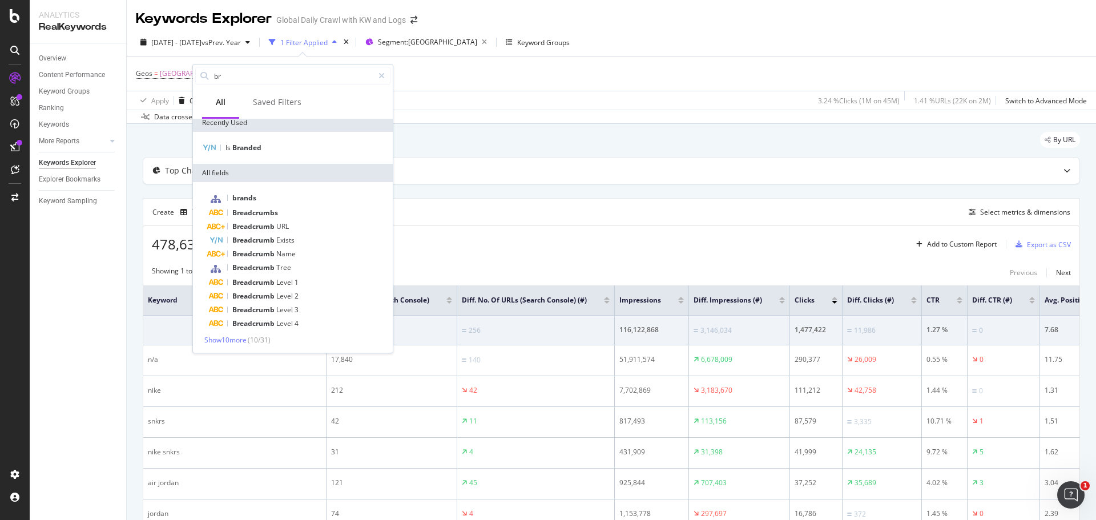
scroll to position [6, 0]
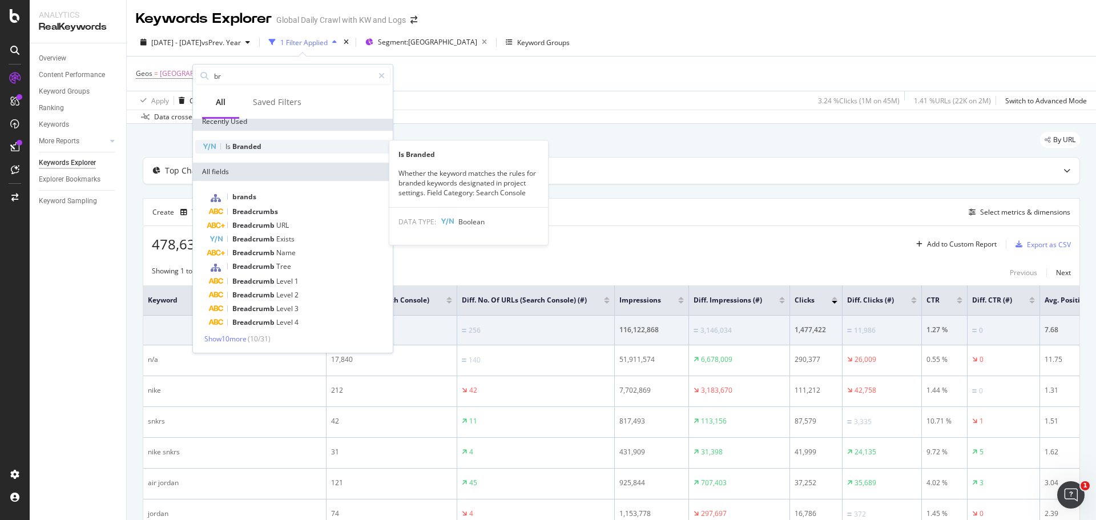
type input "br"
click at [251, 146] on span "Branded" at bounding box center [246, 147] width 29 height 10
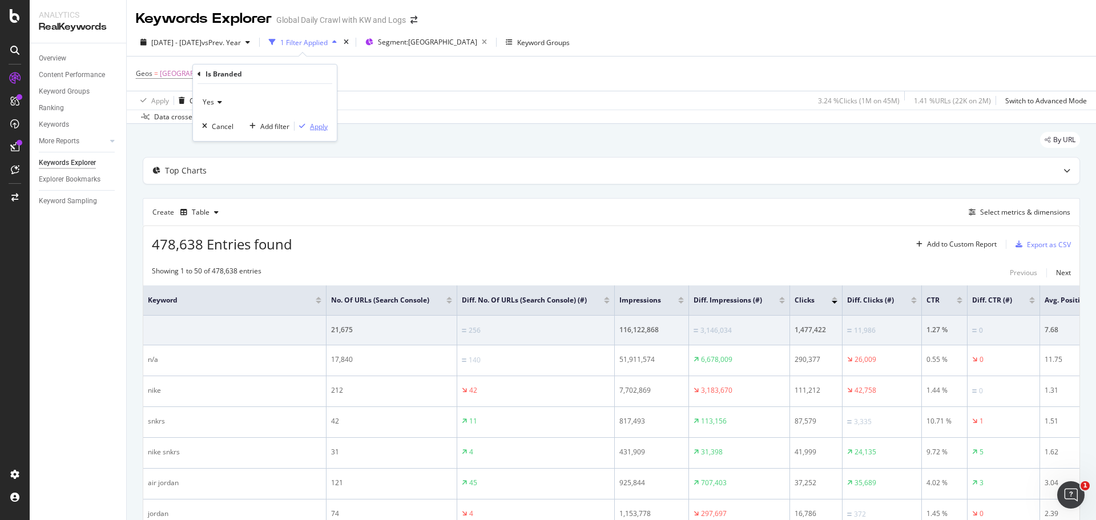
click at [312, 131] on div "Apply" at bounding box center [310, 126] width 33 height 10
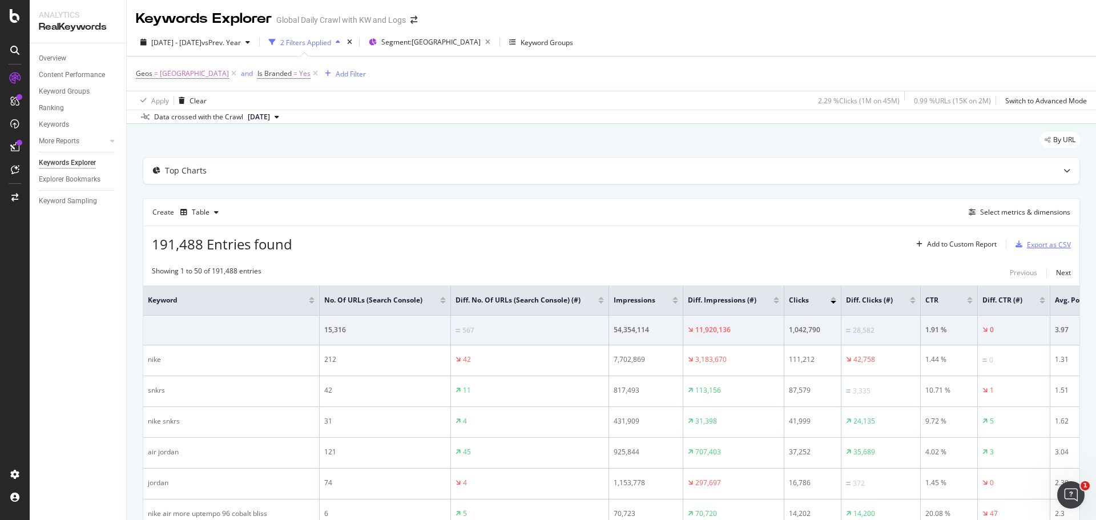
click at [1045, 240] on div "Export as CSV" at bounding box center [1049, 245] width 44 height 10
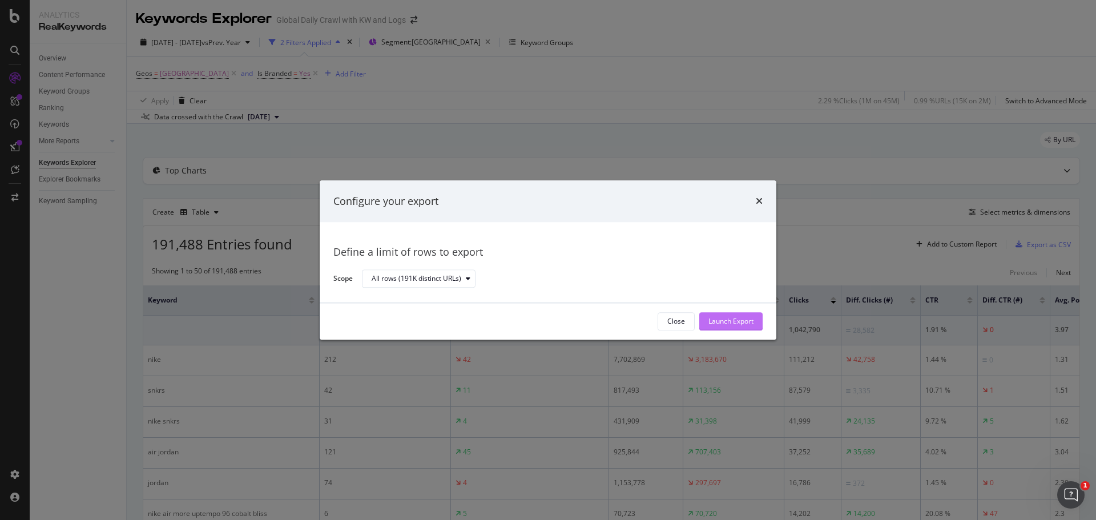
click at [752, 313] on div "Launch Export" at bounding box center [730, 321] width 45 height 17
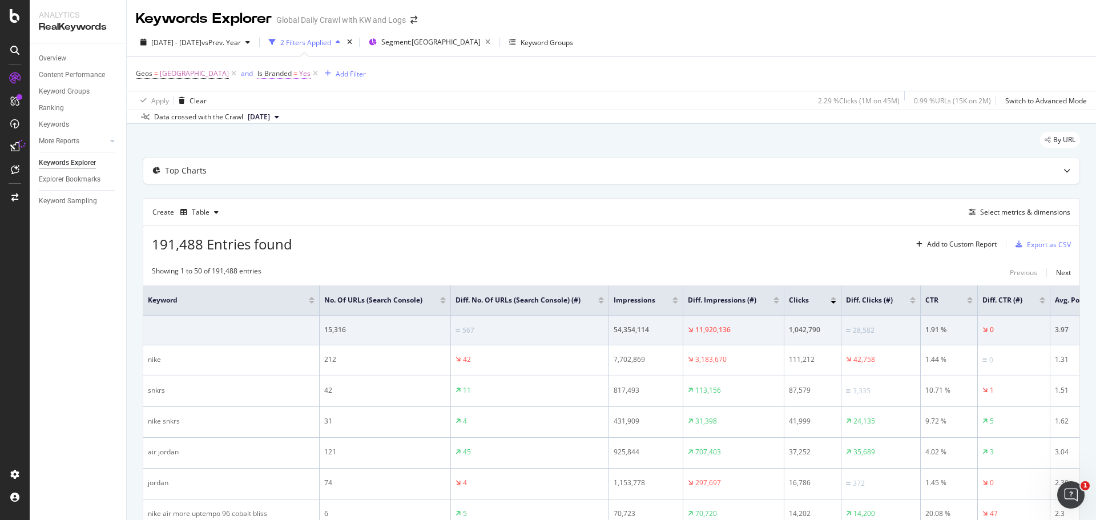
click at [293, 74] on span "=" at bounding box center [295, 73] width 4 height 10
click at [236, 99] on icon at bounding box center [237, 100] width 8 height 7
click at [241, 138] on div "No" at bounding box center [285, 138] width 122 height 15
click at [328, 122] on div "button" at bounding box center [320, 124] width 15 height 7
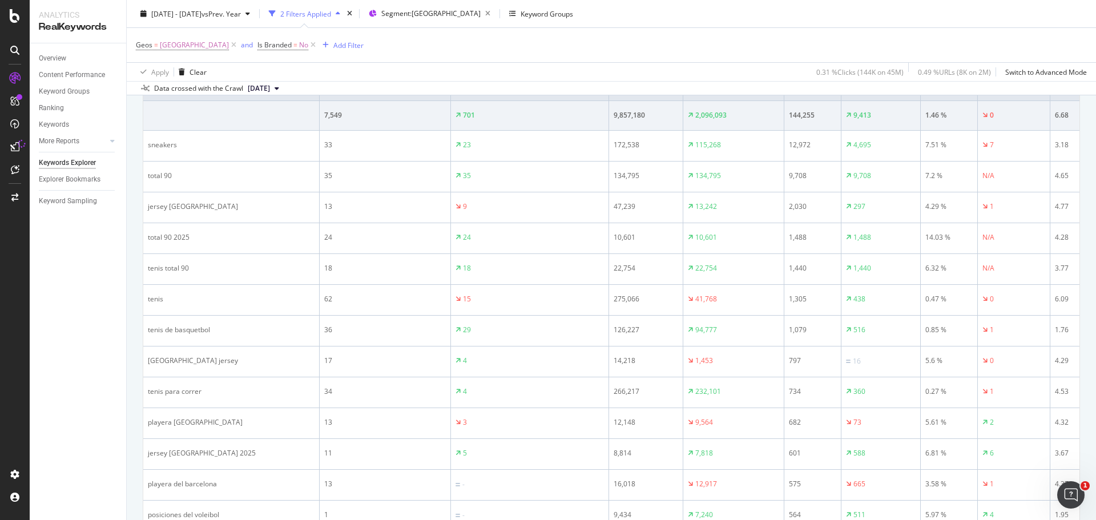
scroll to position [57, 0]
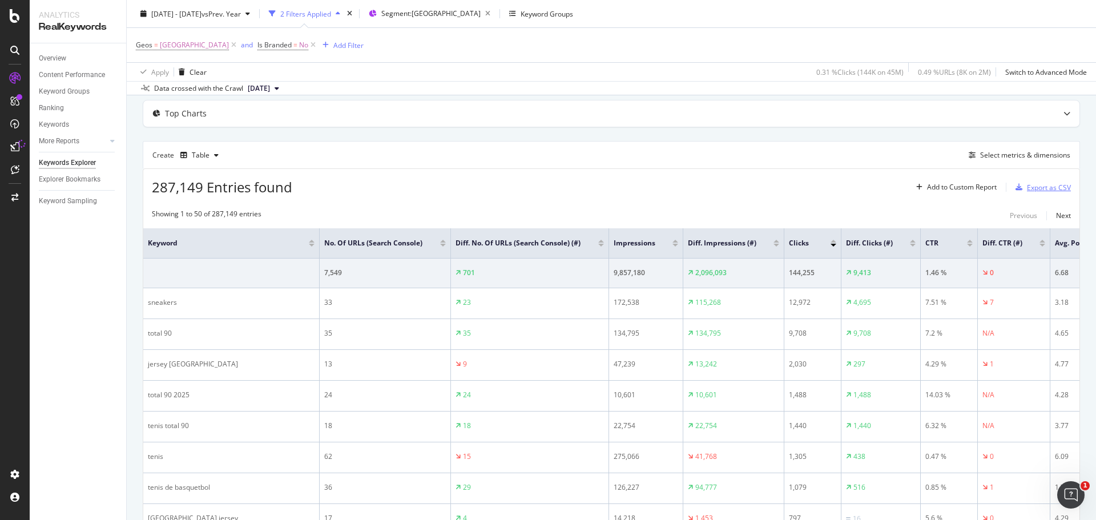
click at [1032, 192] on div "Export as CSV" at bounding box center [1049, 188] width 44 height 10
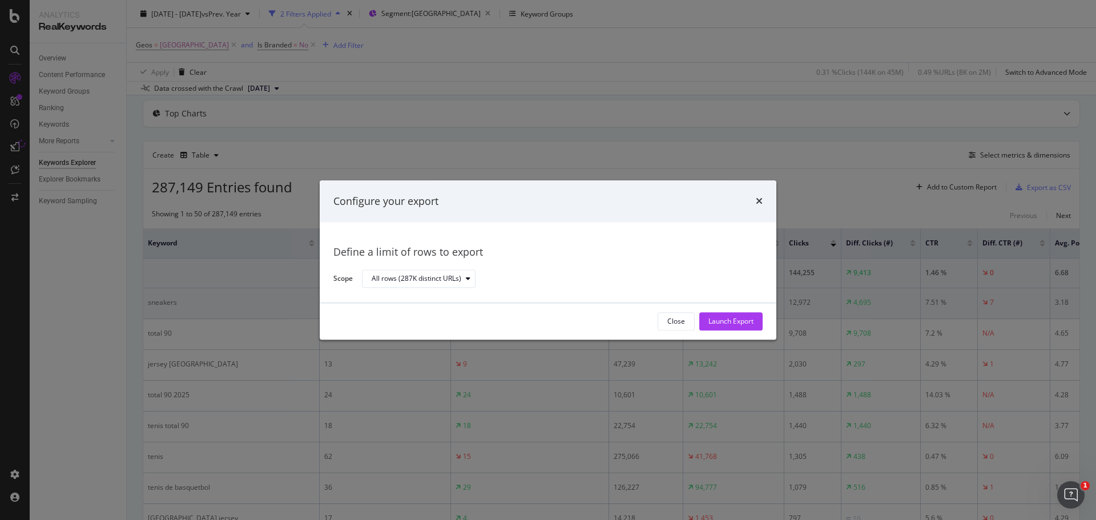
click at [740, 317] on div "Launch Export" at bounding box center [730, 322] width 45 height 10
